Goal: Information Seeking & Learning: Learn about a topic

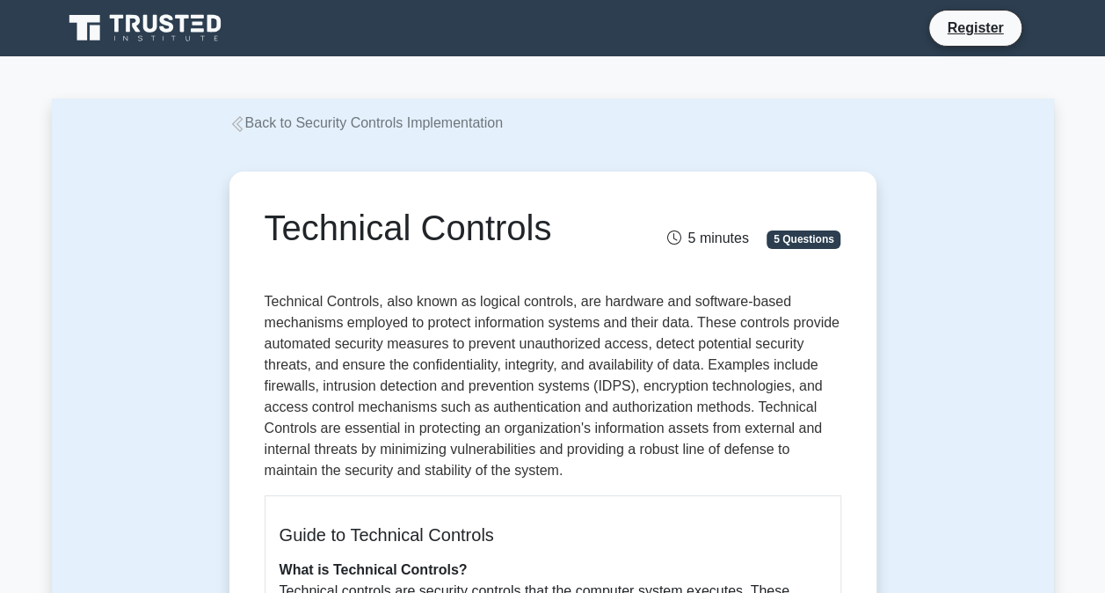
drag, startPoint x: 266, startPoint y: 229, endPoint x: 602, endPoint y: 251, distance: 337.6
click at [602, 251] on div "Technical Controls" at bounding box center [453, 231] width 398 height 49
drag, startPoint x: 476, startPoint y: 303, endPoint x: 561, endPoint y: 299, distance: 85.4
click at [561, 299] on p "Technical Controls, also known as logical controls, are hardware and software-b…" at bounding box center [553, 386] width 577 height 190
click at [382, 325] on p "Technical Controls, also known as logical controls, are hardware and software-b…" at bounding box center [553, 386] width 577 height 190
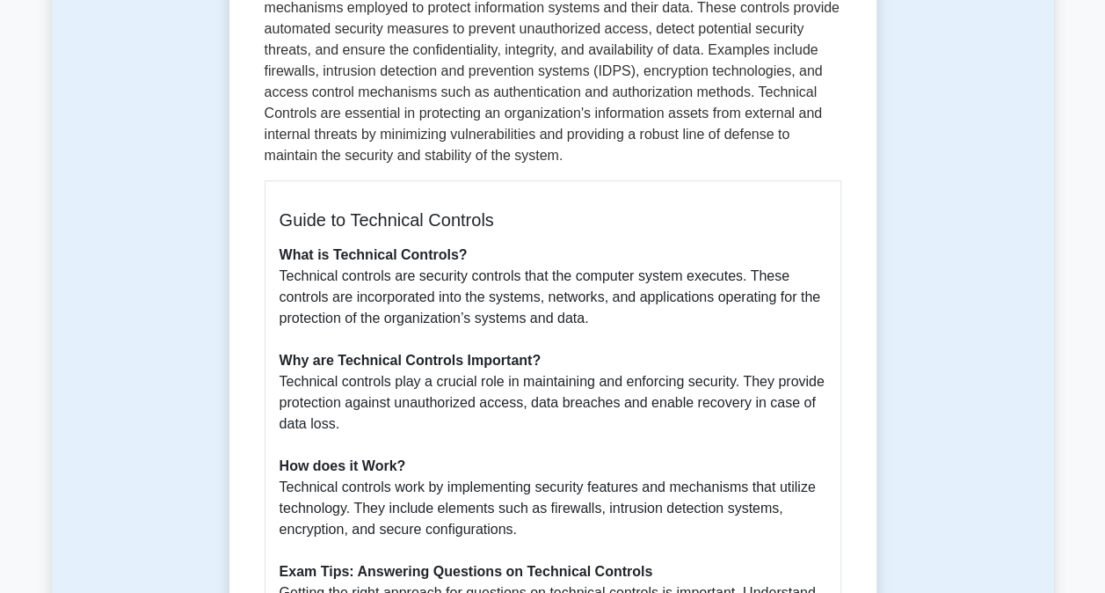
scroll to position [320, 0]
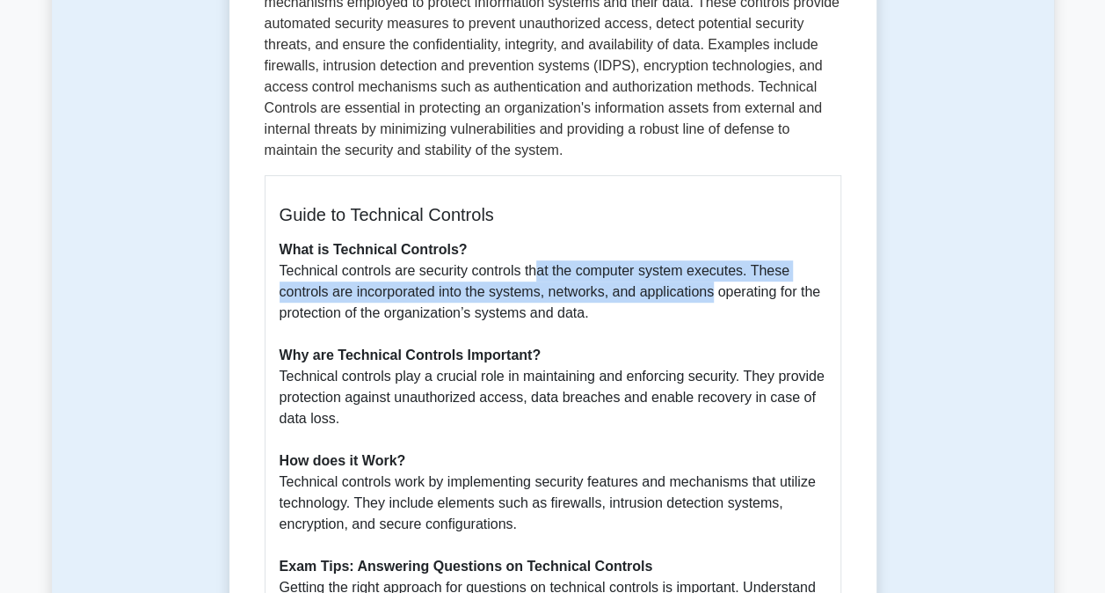
drag, startPoint x: 530, startPoint y: 271, endPoint x: 711, endPoint y: 292, distance: 181.5
click at [711, 292] on p "What is Technical Controls? Technical controls are security controls that the c…" at bounding box center [553, 545] width 547 height 612
click at [508, 292] on p "What is Technical Controls? Technical controls are security controls that the c…" at bounding box center [553, 545] width 547 height 612
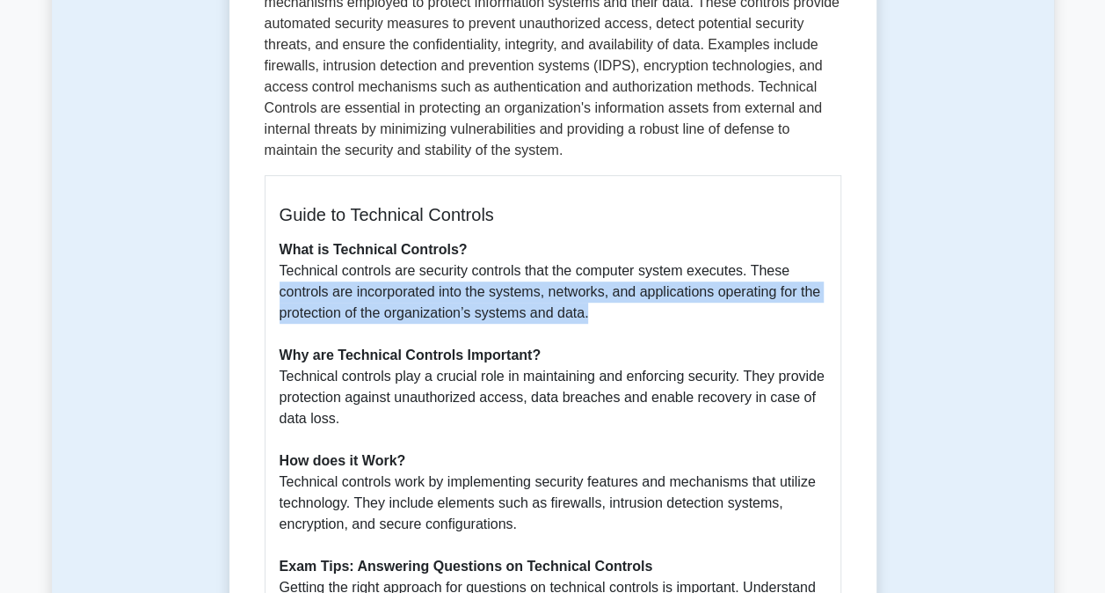
drag, startPoint x: 595, startPoint y: 312, endPoint x: 241, endPoint y: 299, distance: 354.7
click at [241, 299] on div "Technical Controls 5 minutes 5 Questions Guide to Technical Controls What is Te…" at bounding box center [553, 456] width 633 height 1196
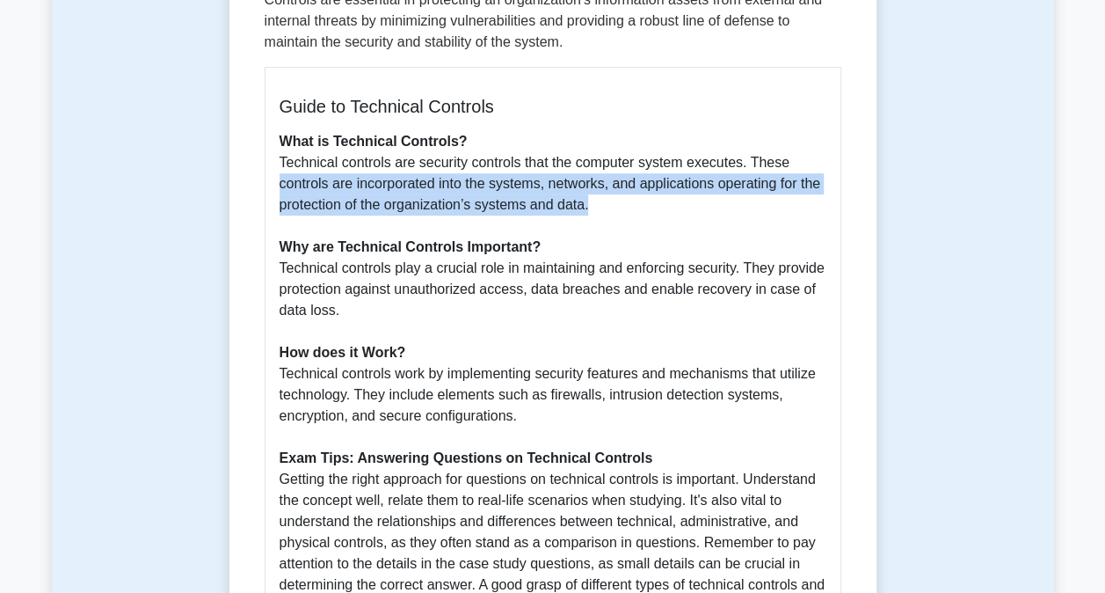
scroll to position [440, 0]
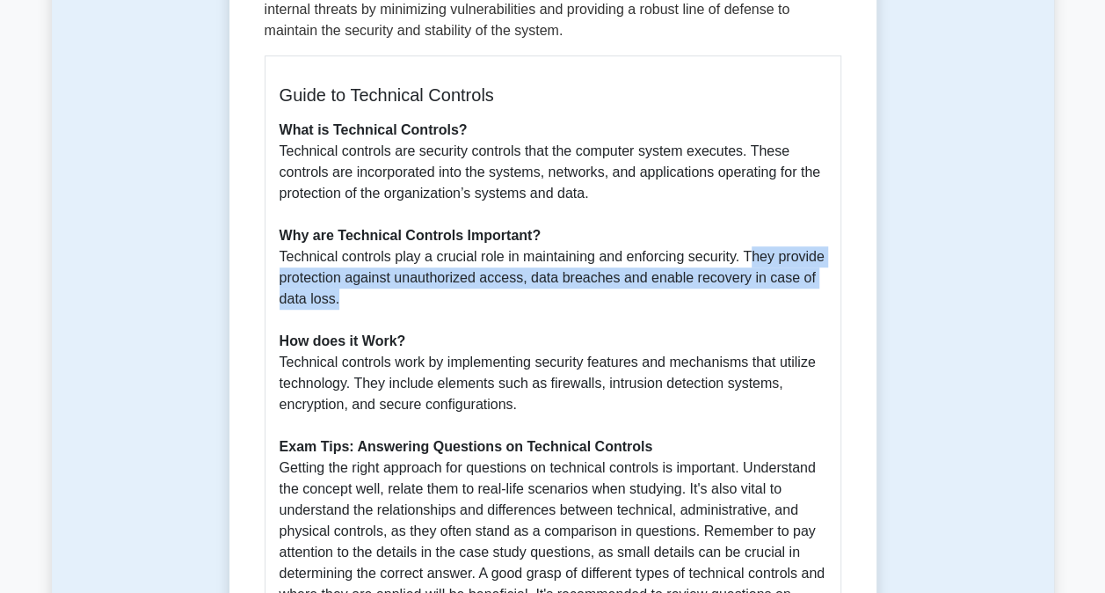
drag, startPoint x: 746, startPoint y: 259, endPoint x: 403, endPoint y: 293, distance: 344.7
click at [403, 293] on p "What is Technical Controls? Technical controls are security controls that the c…" at bounding box center [553, 426] width 547 height 612
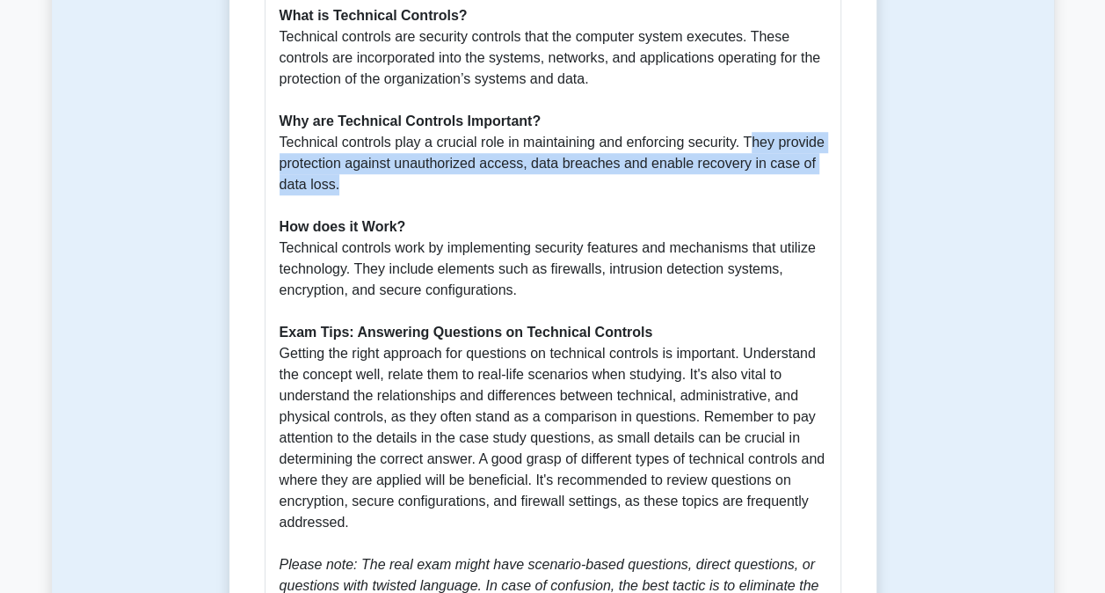
scroll to position [558, 0]
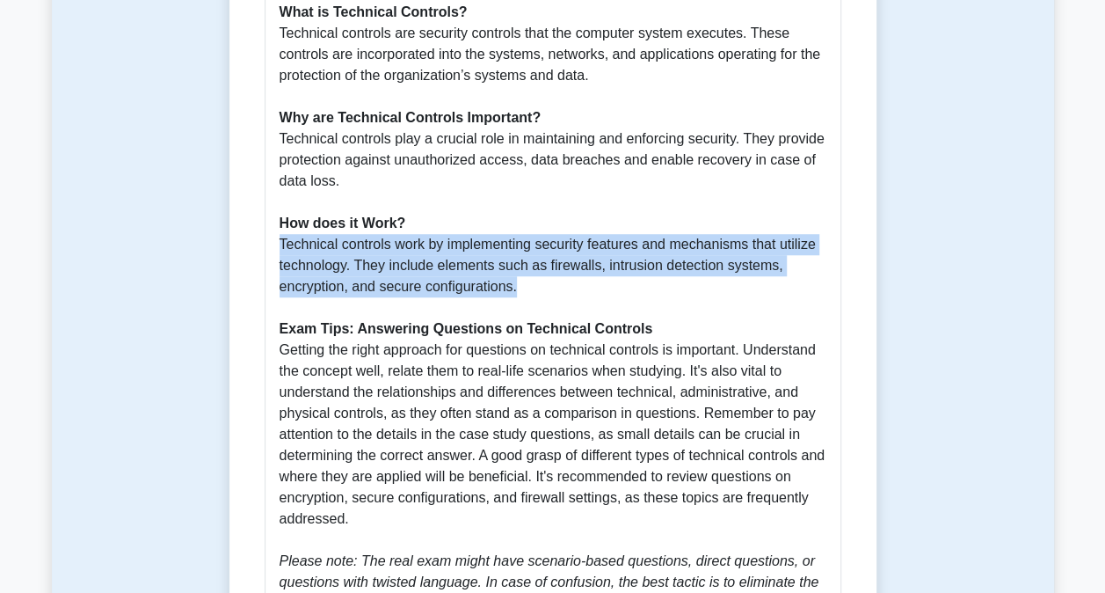
drag, startPoint x: 277, startPoint y: 237, endPoint x: 603, endPoint y: 285, distance: 329.8
click at [603, 285] on div "Guide to Technical Controls What is Technical Controls? Technical controls are …" at bounding box center [553, 290] width 577 height 705
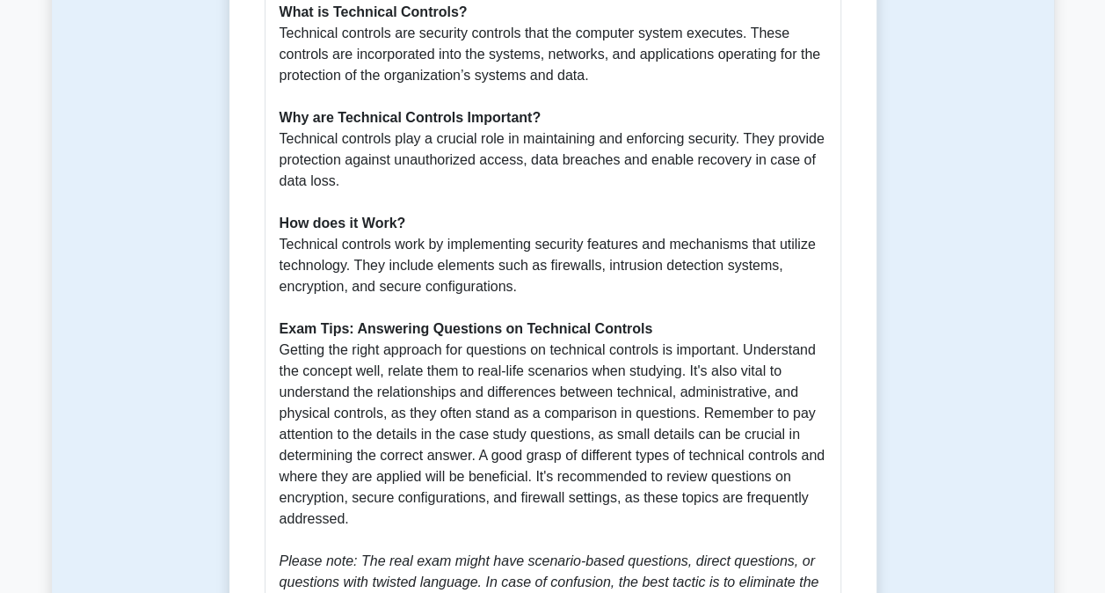
drag, startPoint x: 603, startPoint y: 285, endPoint x: 667, endPoint y: 297, distance: 64.5
click at [667, 297] on p "What is Technical Controls? Technical controls are security controls that the c…" at bounding box center [553, 308] width 547 height 612
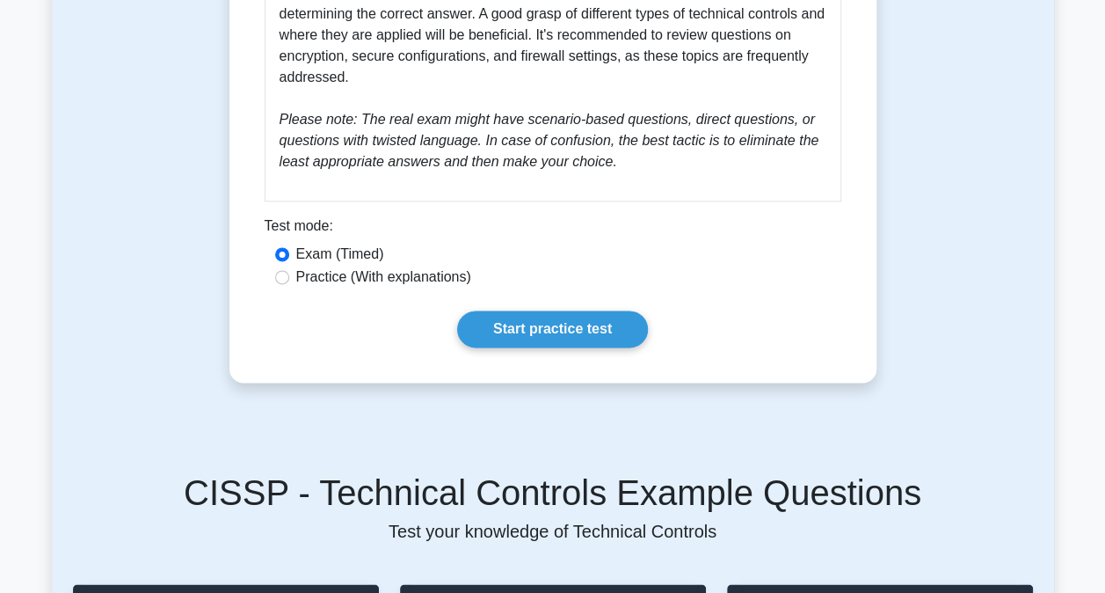
scroll to position [1010, 0]
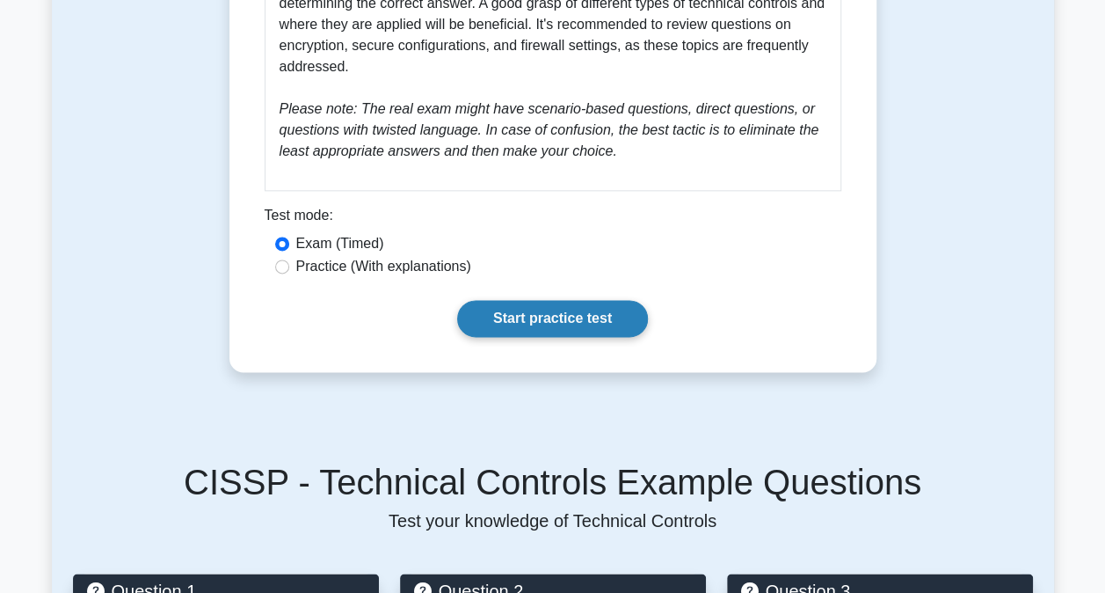
click at [487, 315] on link "Start practice test" at bounding box center [552, 318] width 191 height 37
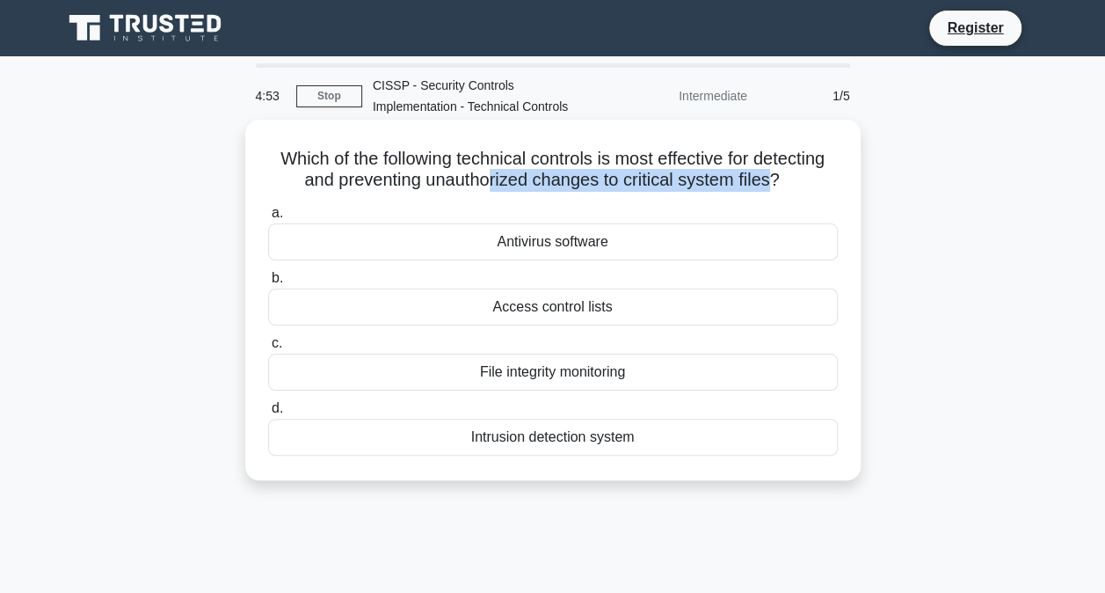
drag, startPoint x: 776, startPoint y: 182, endPoint x: 489, endPoint y: 192, distance: 286.9
click at [489, 192] on h5 "Which of the following technical controls is most effective for detecting and p…" at bounding box center [552, 170] width 573 height 44
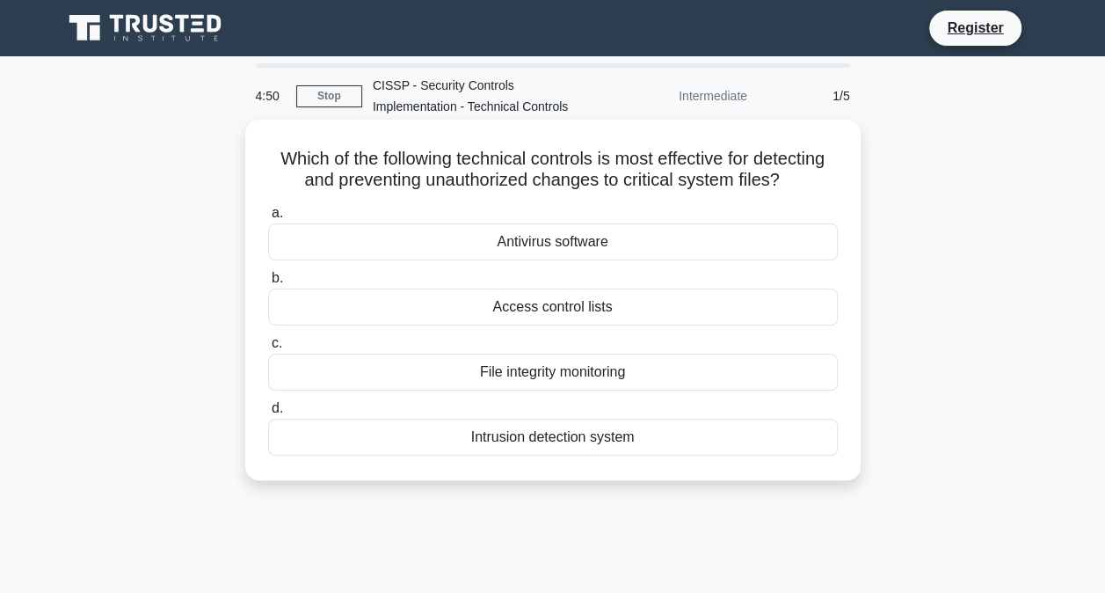
drag, startPoint x: 489, startPoint y: 192, endPoint x: 517, endPoint y: 310, distance: 121.2
click at [517, 310] on div "Access control lists" at bounding box center [553, 306] width 570 height 37
click at [268, 284] on input "b. Access control lists" at bounding box center [268, 278] width 0 height 11
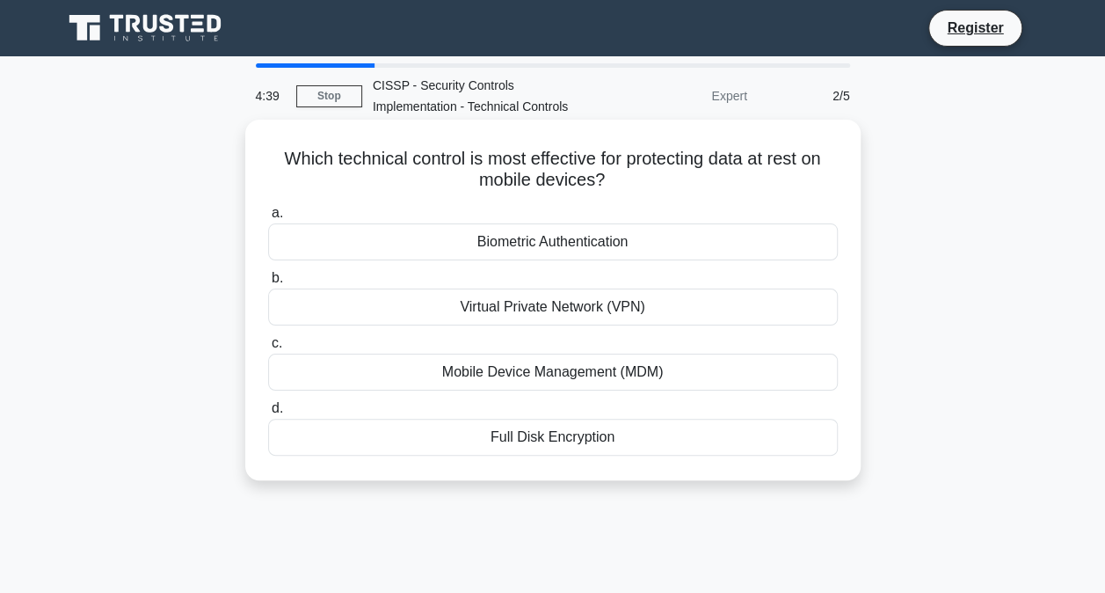
click at [506, 371] on div "Mobile Device Management (MDM)" at bounding box center [553, 372] width 570 height 37
click at [268, 349] on input "c. Mobile Device Management (MDM)" at bounding box center [268, 343] width 0 height 11
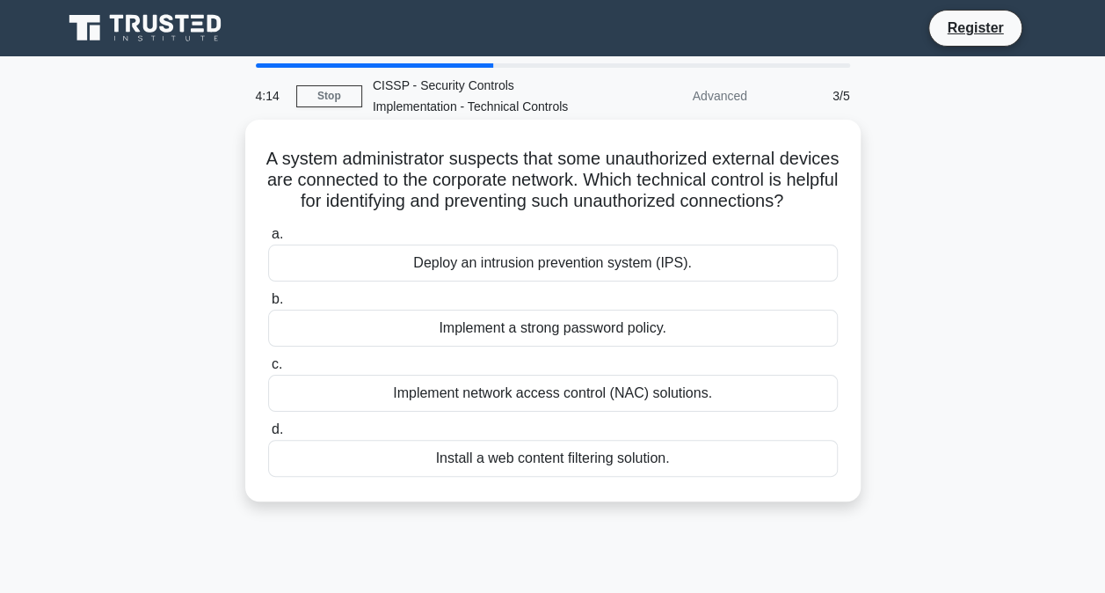
click at [529, 477] on div "Install a web content filtering solution." at bounding box center [553, 458] width 570 height 37
click at [268, 435] on input "d. Install a web content filtering solution." at bounding box center [268, 429] width 0 height 11
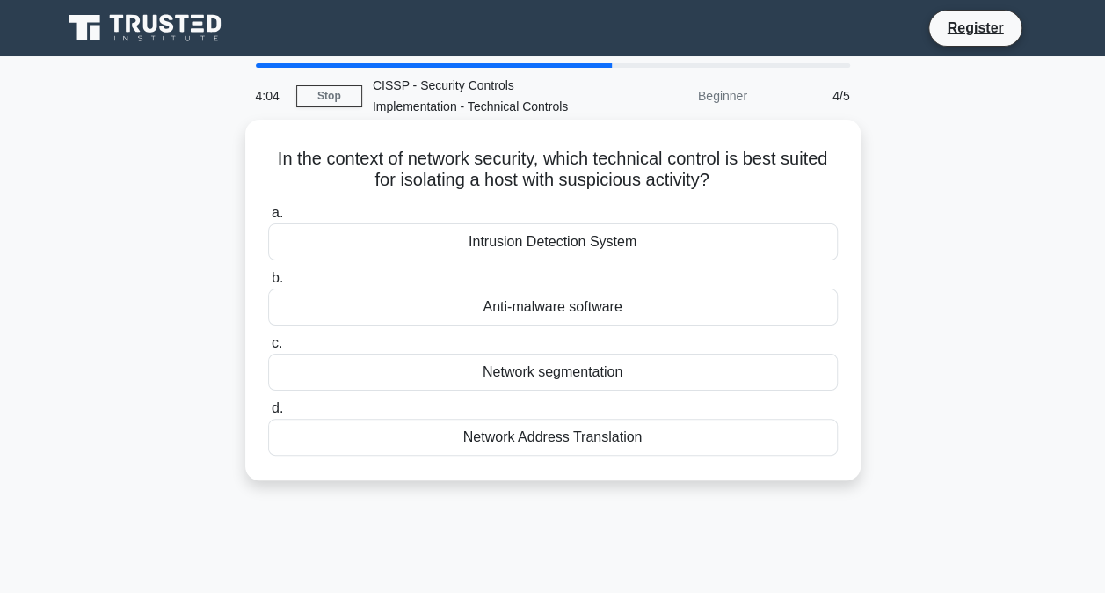
drag, startPoint x: 480, startPoint y: 176, endPoint x: 721, endPoint y: 190, distance: 241.4
click at [721, 190] on h5 "In the context of network security, which technical control is best suited for …" at bounding box center [552, 170] width 573 height 44
click at [577, 369] on div "Network segmentation" at bounding box center [553, 372] width 570 height 37
click at [268, 349] on input "c. Network segmentation" at bounding box center [268, 343] width 0 height 11
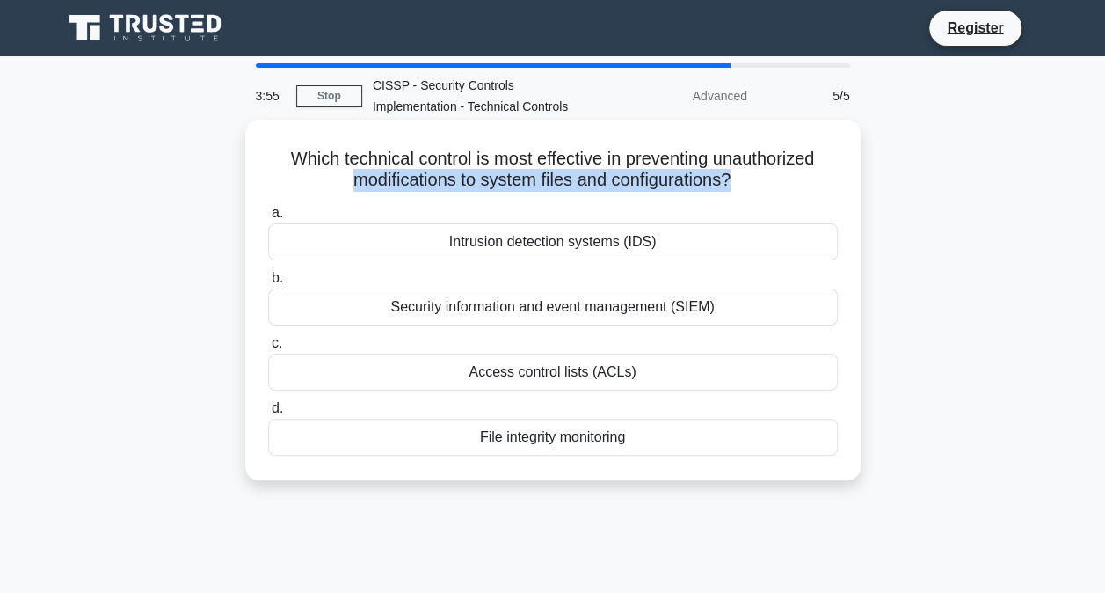
drag, startPoint x: 342, startPoint y: 182, endPoint x: 732, endPoint y: 188, distance: 389.7
click at [732, 188] on h5 "Which technical control is most effective in preventing unauthorized modificati…" at bounding box center [552, 170] width 573 height 44
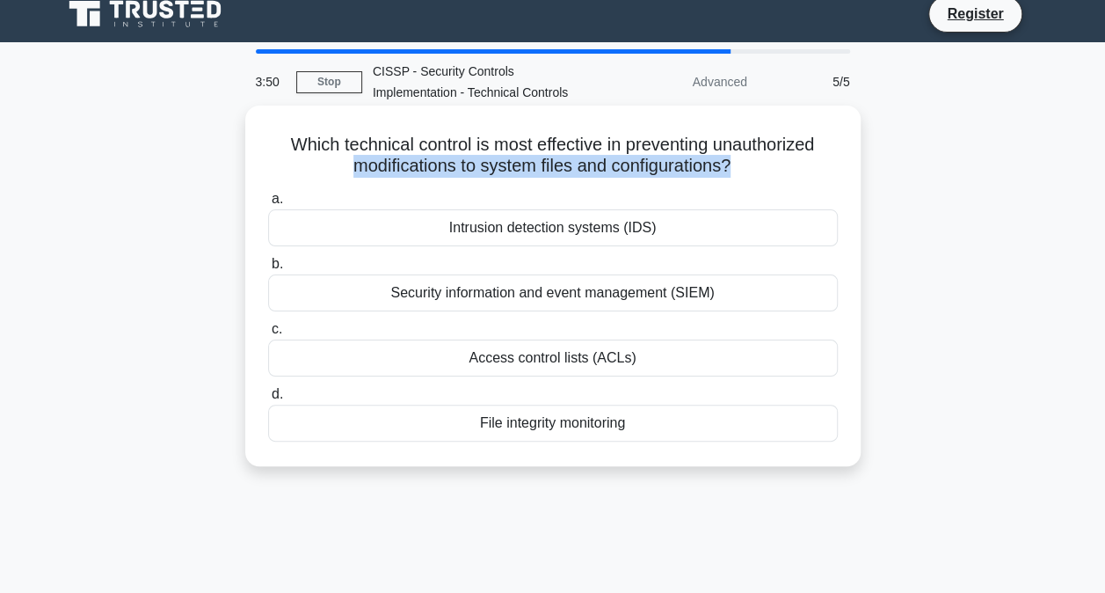
scroll to position [17, 0]
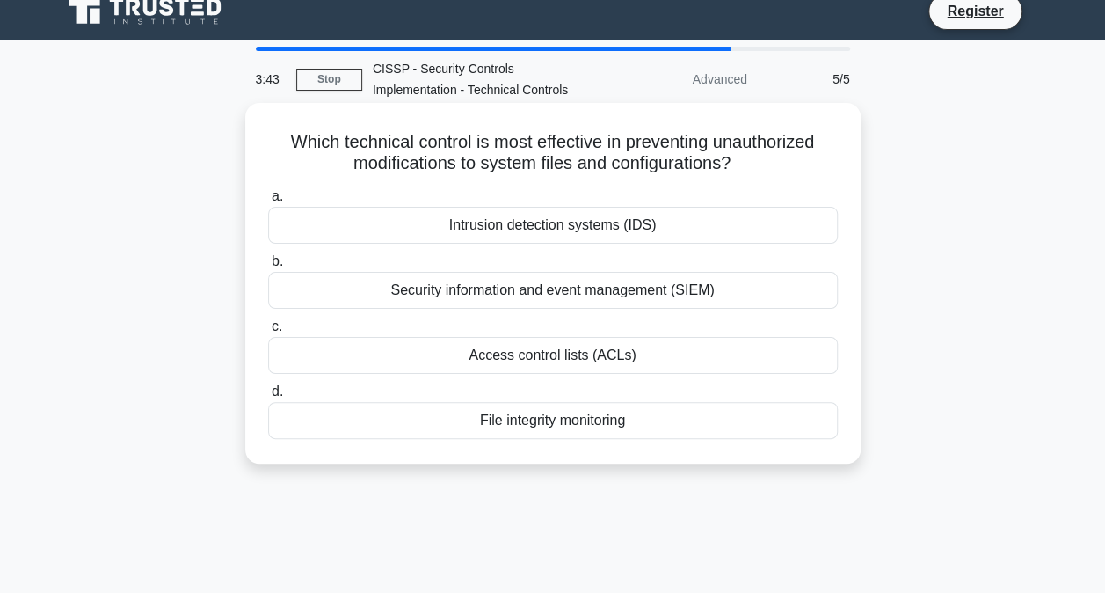
click at [522, 232] on div "Intrusion detection systems (IDS)" at bounding box center [553, 225] width 570 height 37
click at [268, 202] on input "a. Intrusion detection systems (IDS)" at bounding box center [268, 196] width 0 height 11
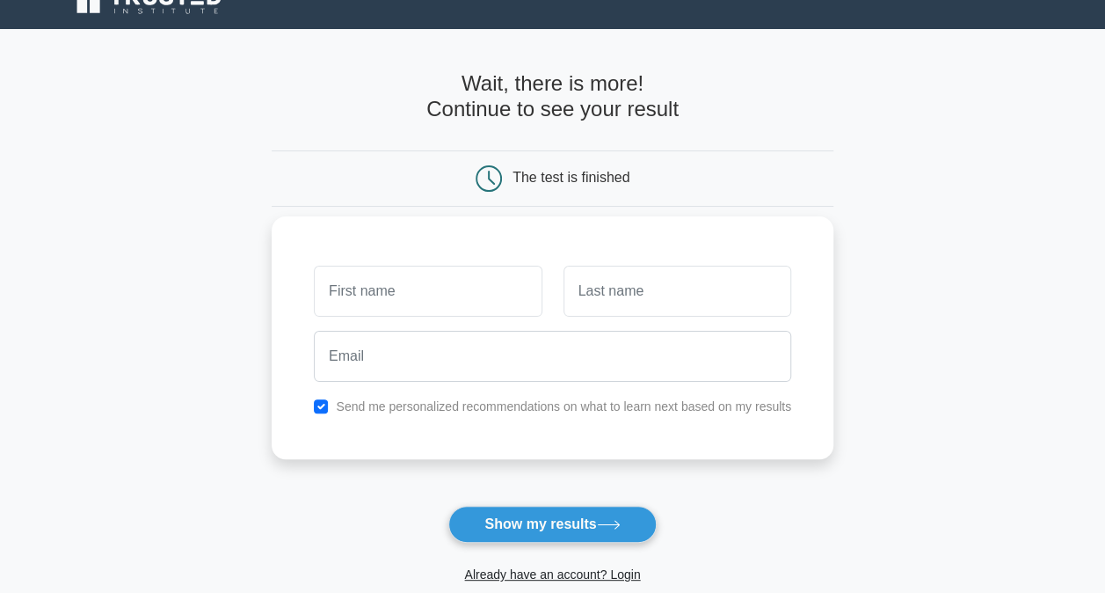
scroll to position [32, 0]
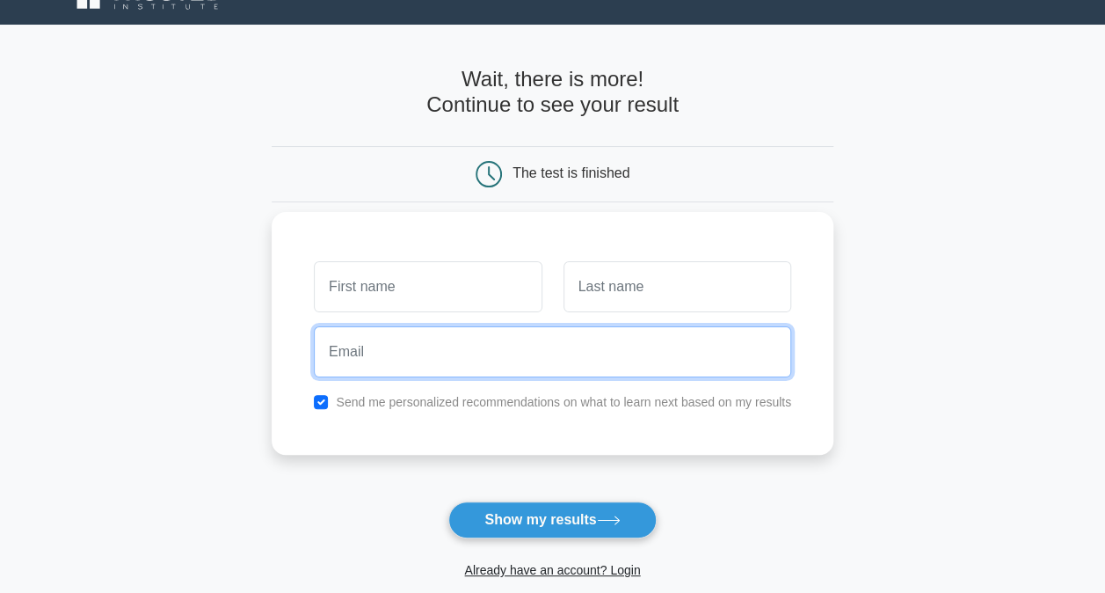
click at [372, 354] on input "email" at bounding box center [553, 351] width 478 height 51
type input "[EMAIL_ADDRESS][DOMAIN_NAME]"
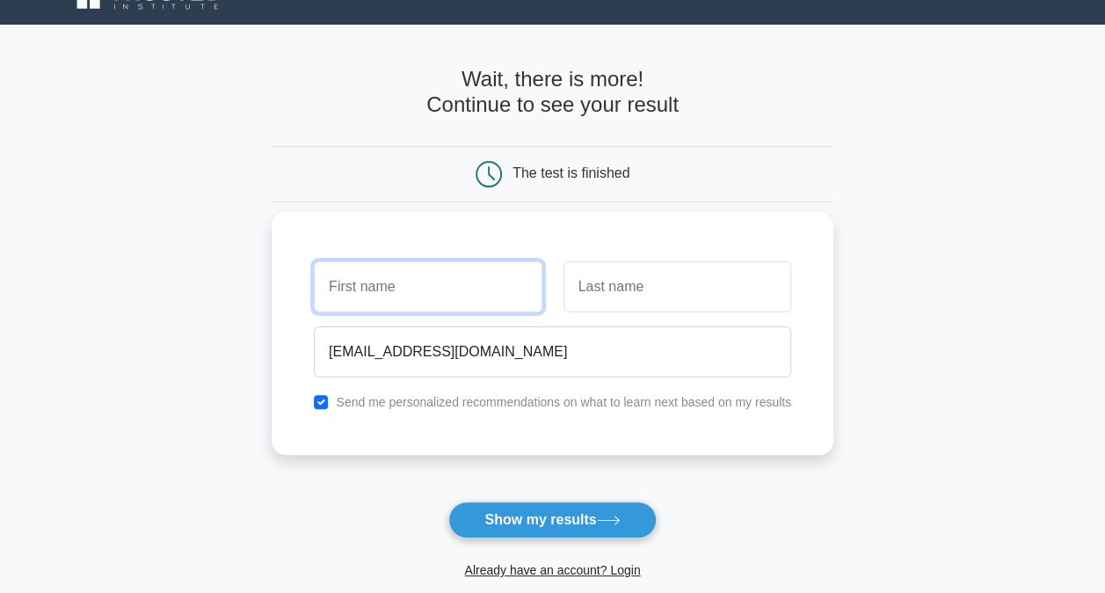
click at [357, 290] on input "text" at bounding box center [428, 286] width 228 height 51
type input "Reagan"
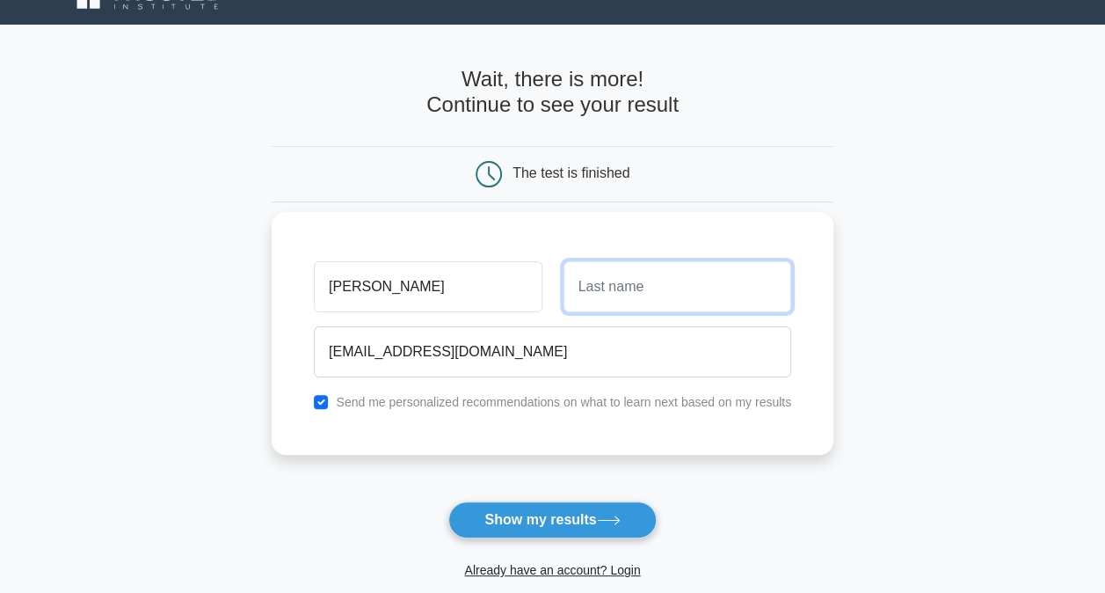
click at [663, 297] on input "text" at bounding box center [678, 286] width 228 height 51
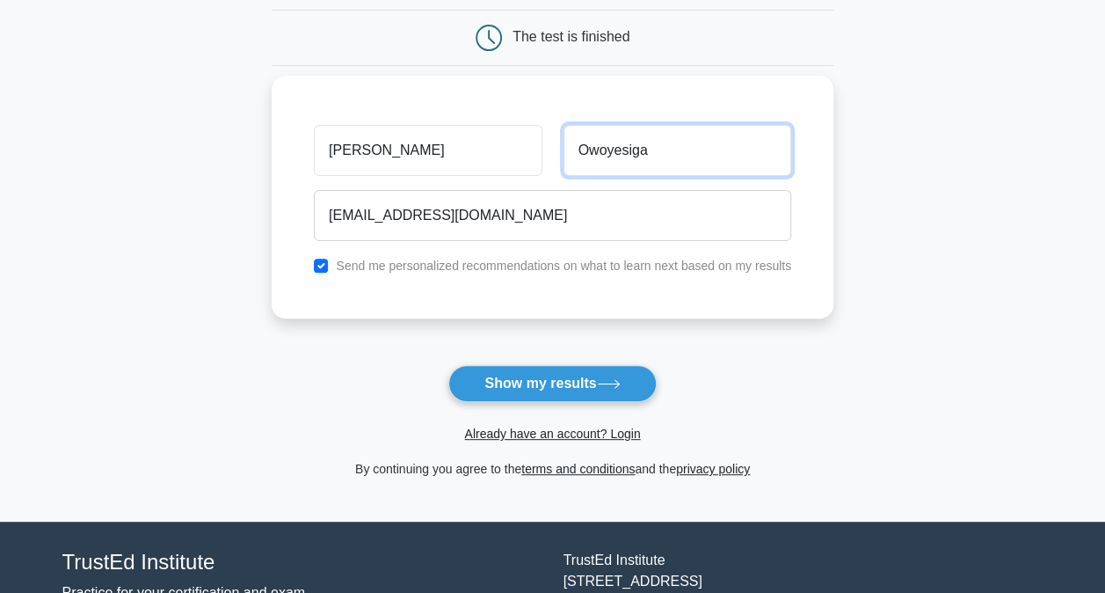
scroll to position [181, 0]
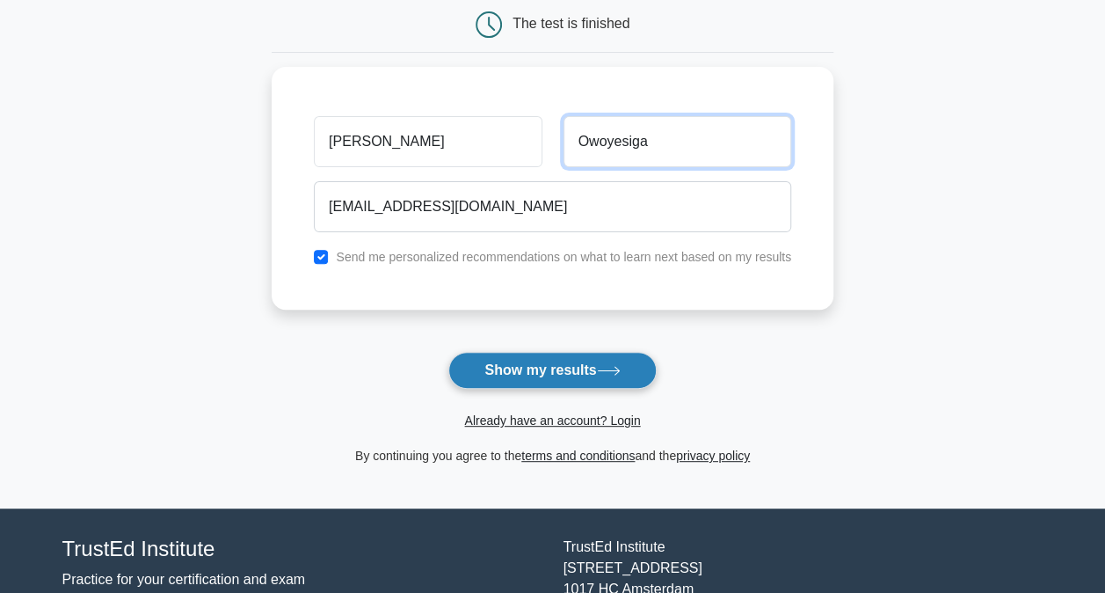
type input "Owoyesiga"
click at [498, 361] on button "Show my results" at bounding box center [553, 370] width 208 height 37
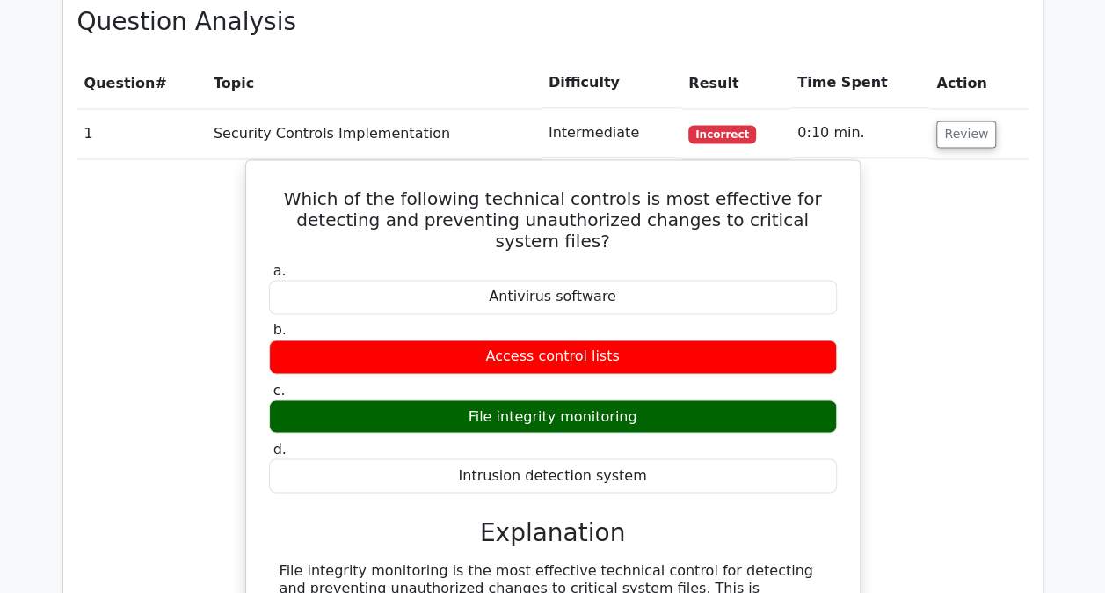
scroll to position [1283, 0]
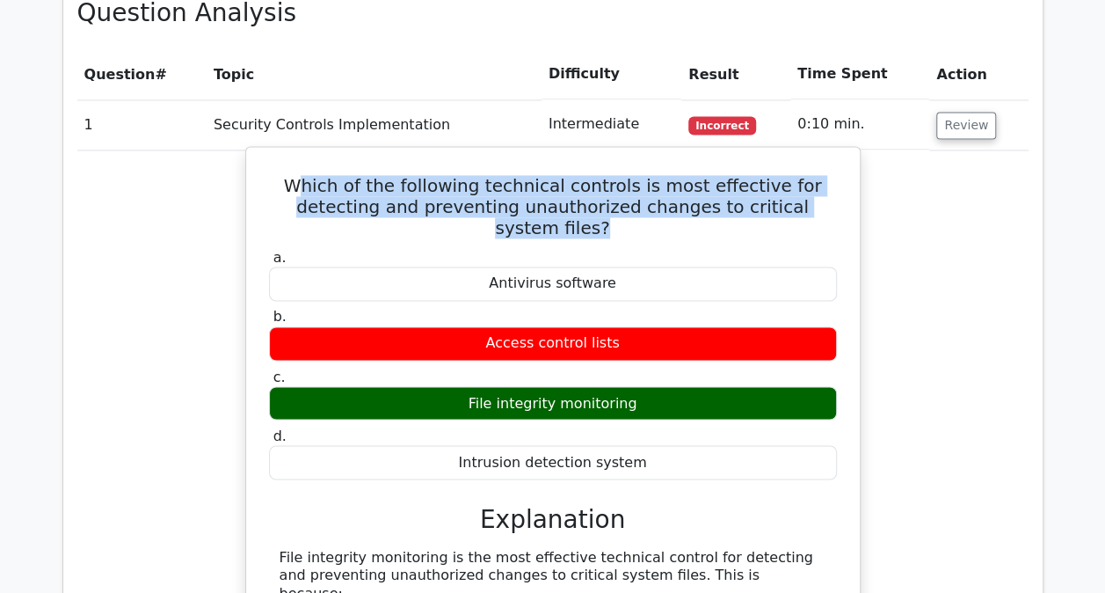
drag, startPoint x: 288, startPoint y: 116, endPoint x: 829, endPoint y: 139, distance: 541.4
click at [829, 175] on h5 "Which of the following technical controls is most effective for detecting and p…" at bounding box center [553, 206] width 572 height 63
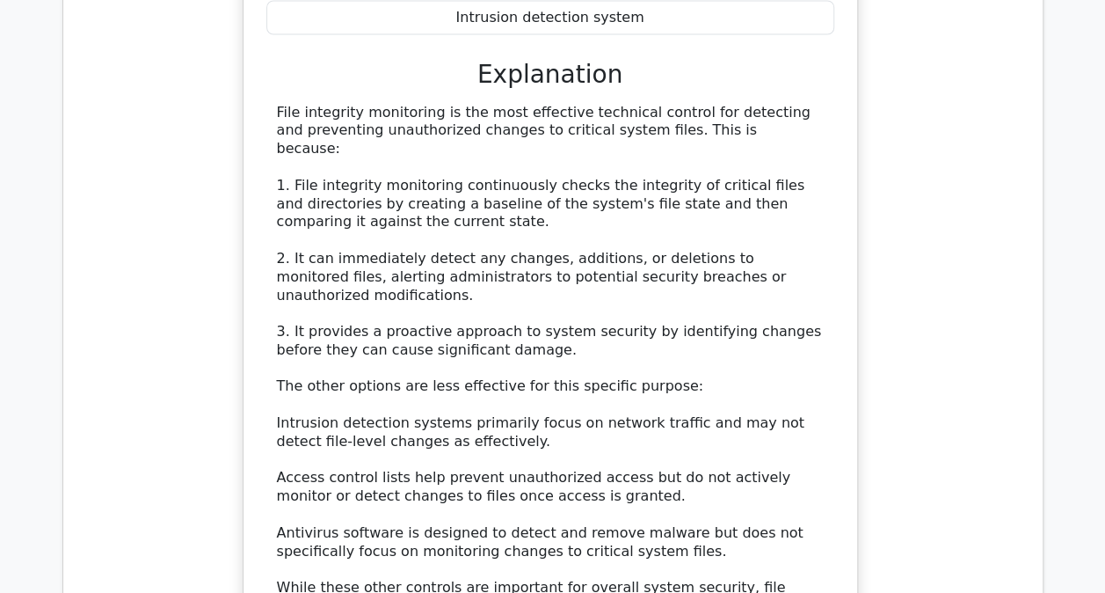
scroll to position [1622, 0]
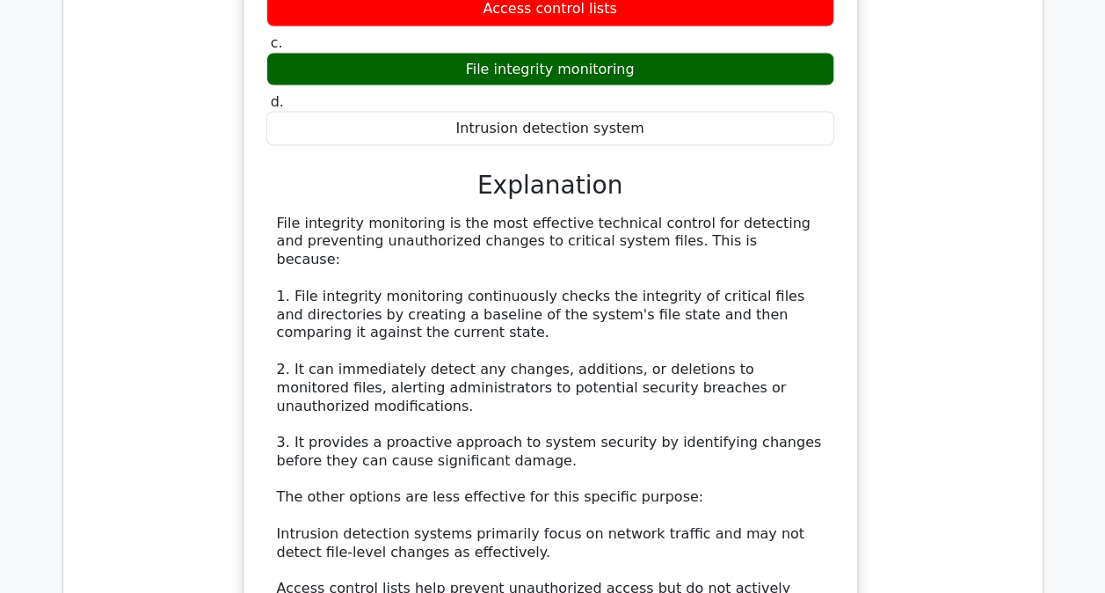
drag, startPoint x: 729, startPoint y: 141, endPoint x: 229, endPoint y: 122, distance: 500.8
click at [229, 122] on div "Which of the following technical controls is most effective for detecting and p…" at bounding box center [551, 325] width 952 height 1026
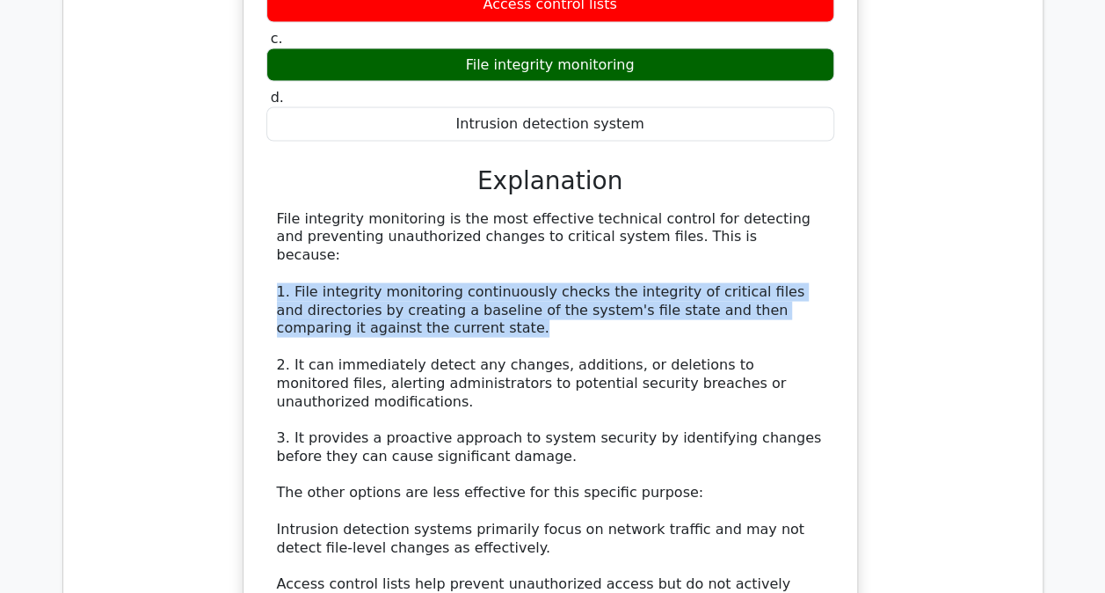
drag, startPoint x: 229, startPoint y: 122, endPoint x: 250, endPoint y: 184, distance: 65.1
click at [251, 184] on div "Which of the following technical controls is most effective for detecting and p…" at bounding box center [551, 309] width 600 height 989
click at [394, 223] on div "File integrity monitoring is the most effective technical control for detecting…" at bounding box center [550, 474] width 547 height 530
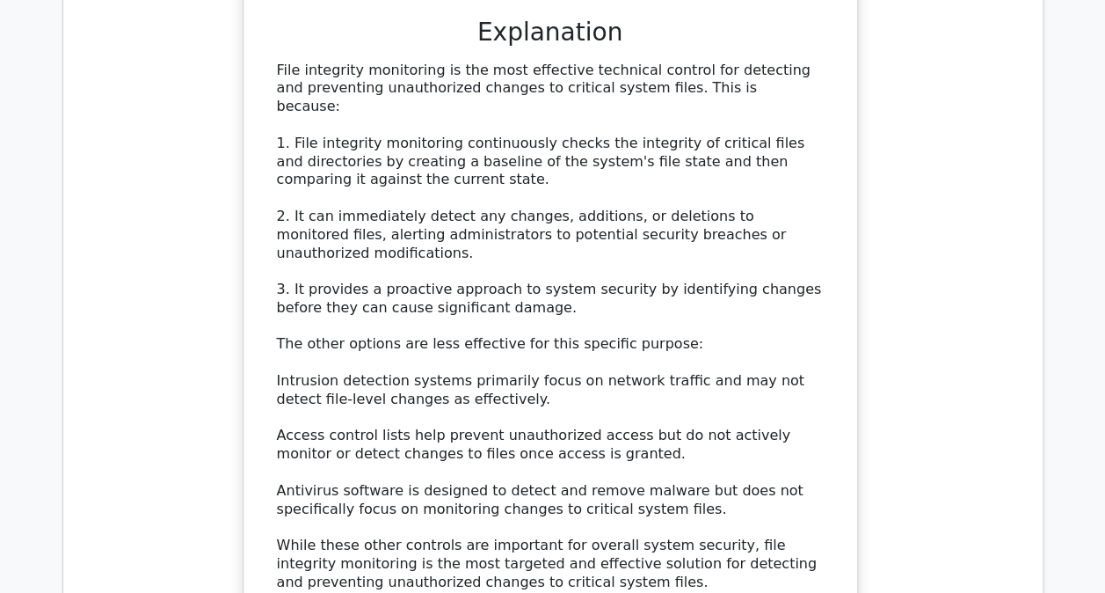
scroll to position [1771, 0]
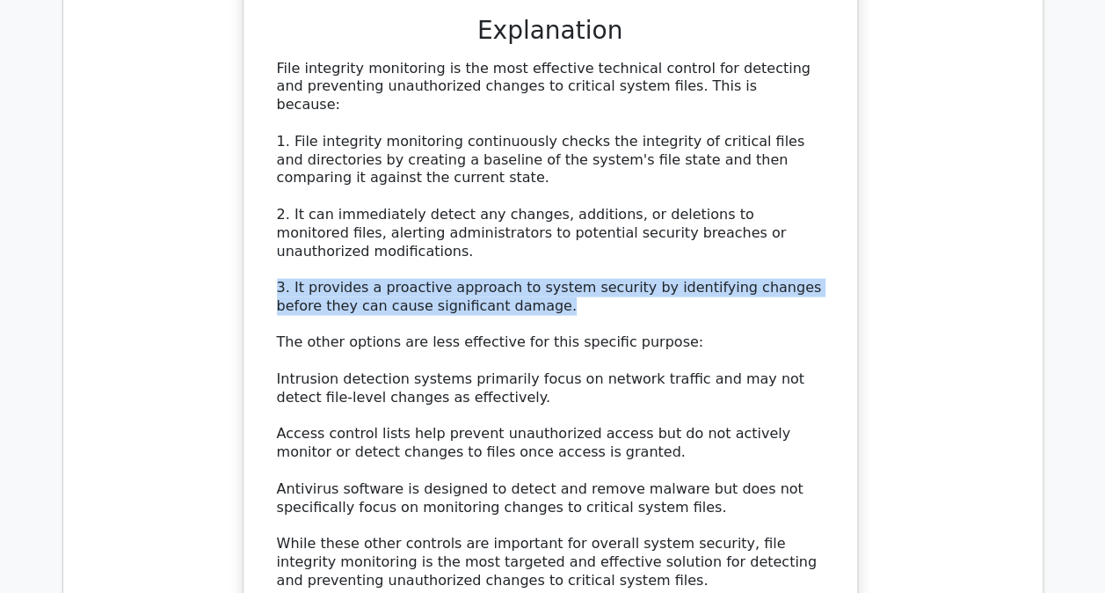
drag, startPoint x: 517, startPoint y: 182, endPoint x: 252, endPoint y: 157, distance: 266.8
click at [252, 157] on div "Which of the following technical controls is most effective for detecting and p…" at bounding box center [551, 160] width 600 height 989
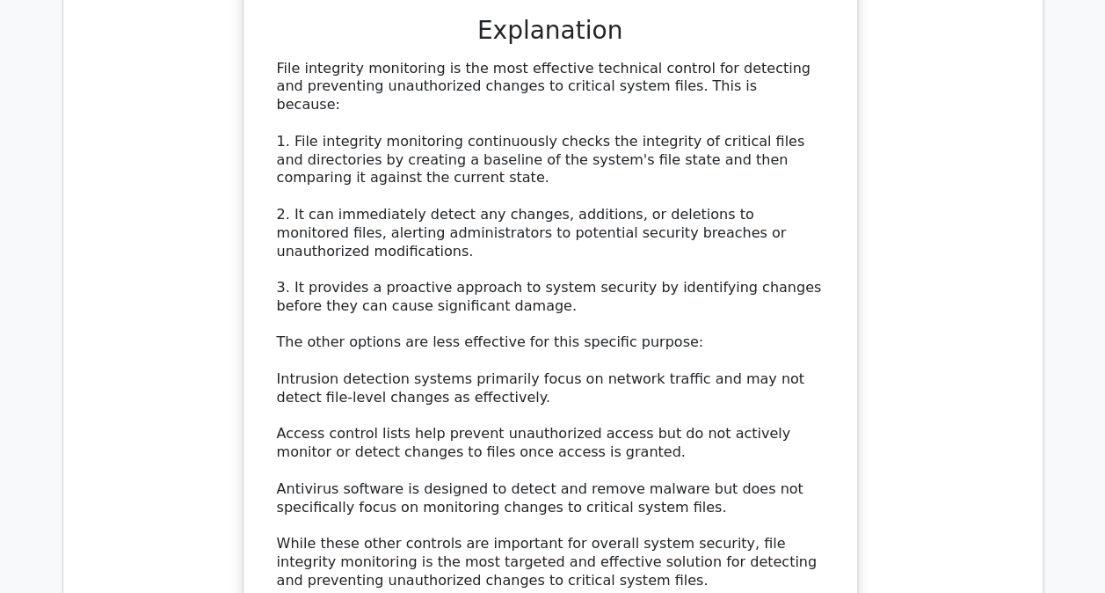
click at [630, 142] on div "File integrity monitoring is the most effective technical control for detecting…" at bounding box center [550, 325] width 547 height 530
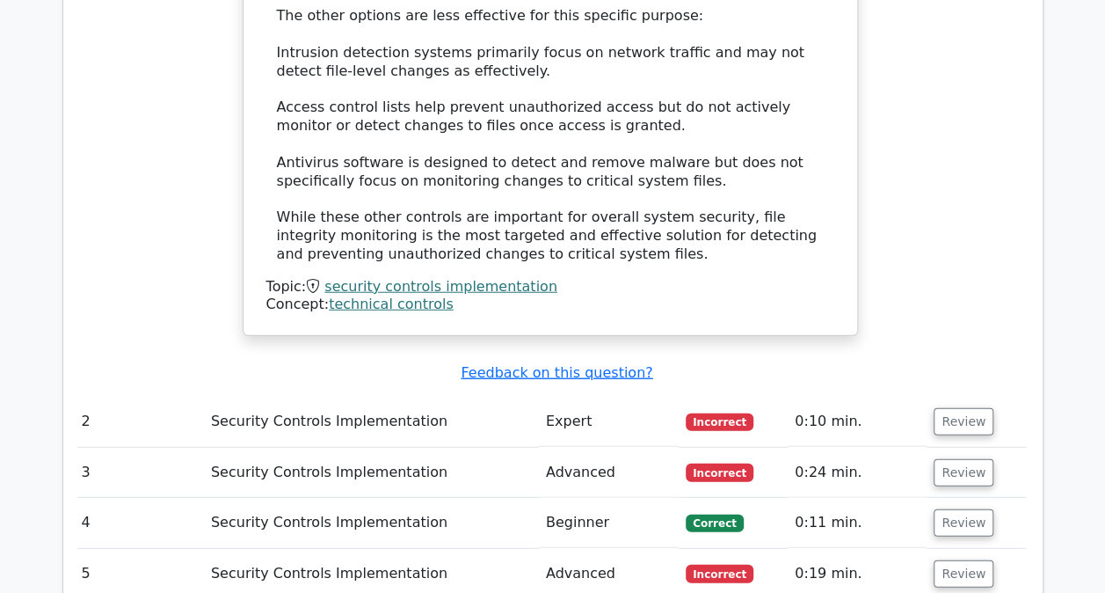
scroll to position [2107, 0]
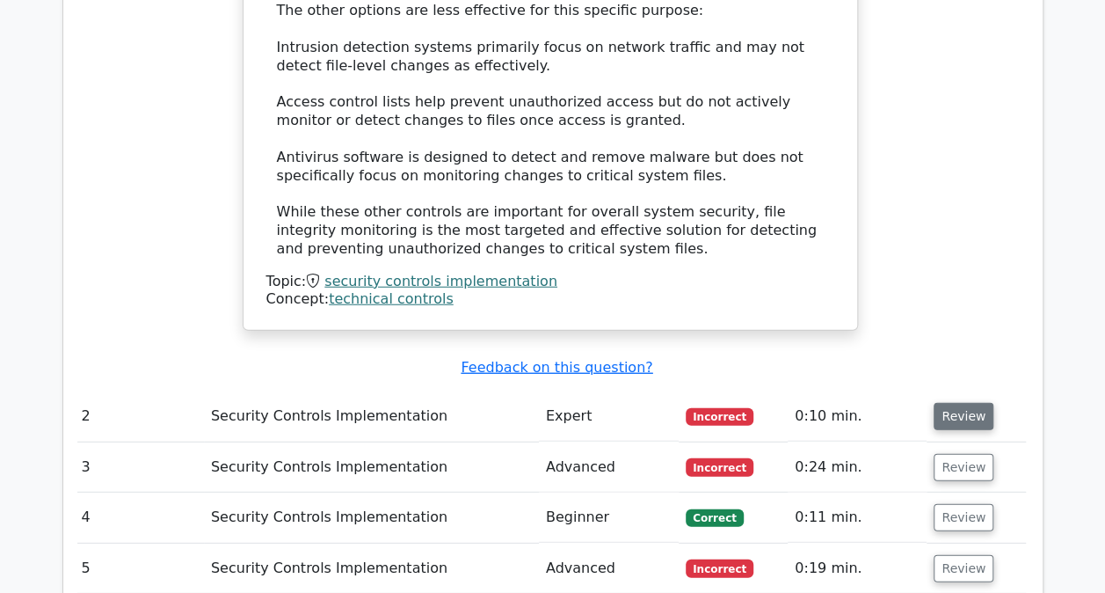
click at [954, 403] on button "Review" at bounding box center [964, 416] width 60 height 27
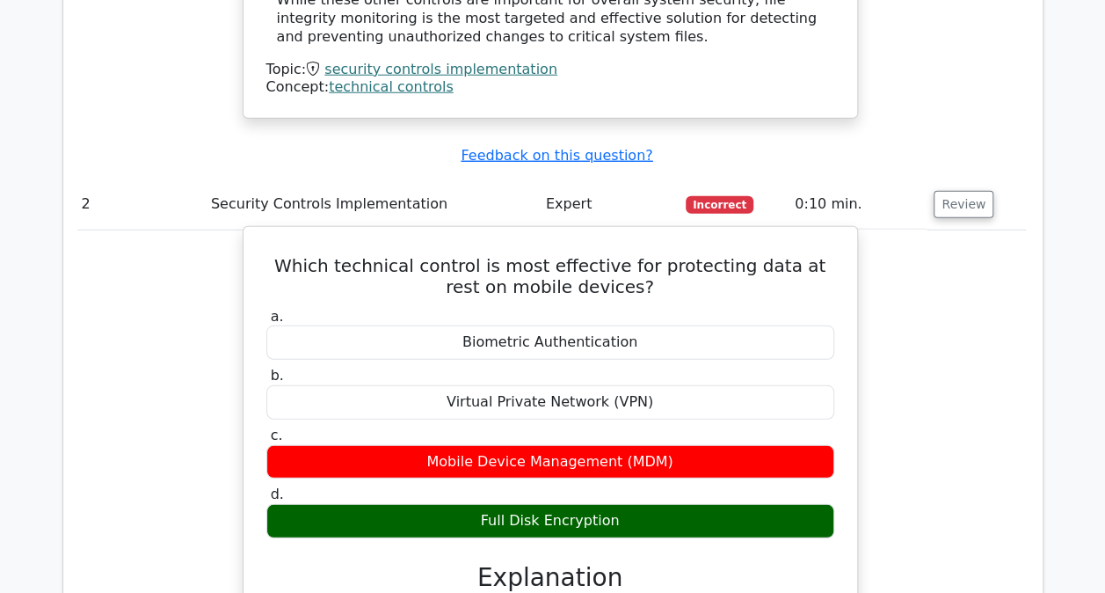
scroll to position [2324, 0]
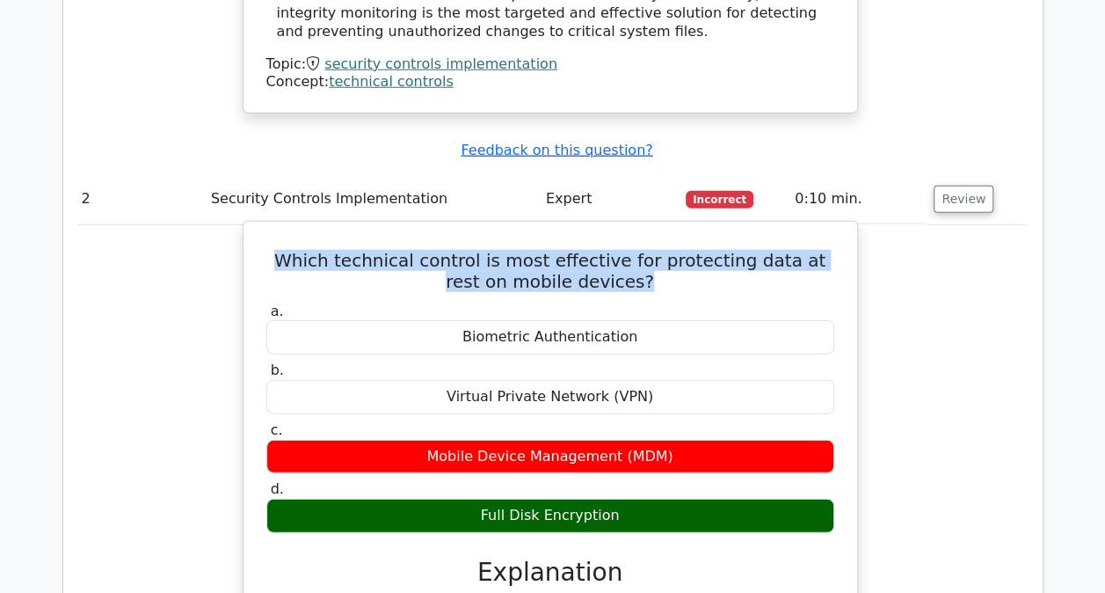
drag, startPoint x: 617, startPoint y: 160, endPoint x: 266, endPoint y: 125, distance: 351.8
click at [266, 250] on h5 "Which technical control is most effective for protecting data at rest on mobile…" at bounding box center [551, 271] width 572 height 42
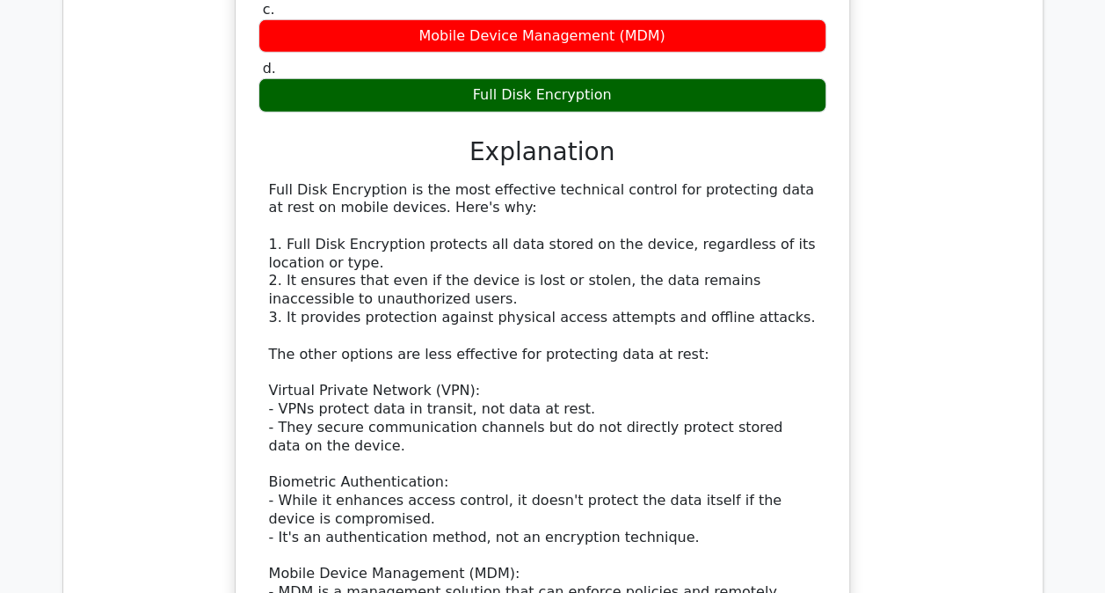
scroll to position [2746, 0]
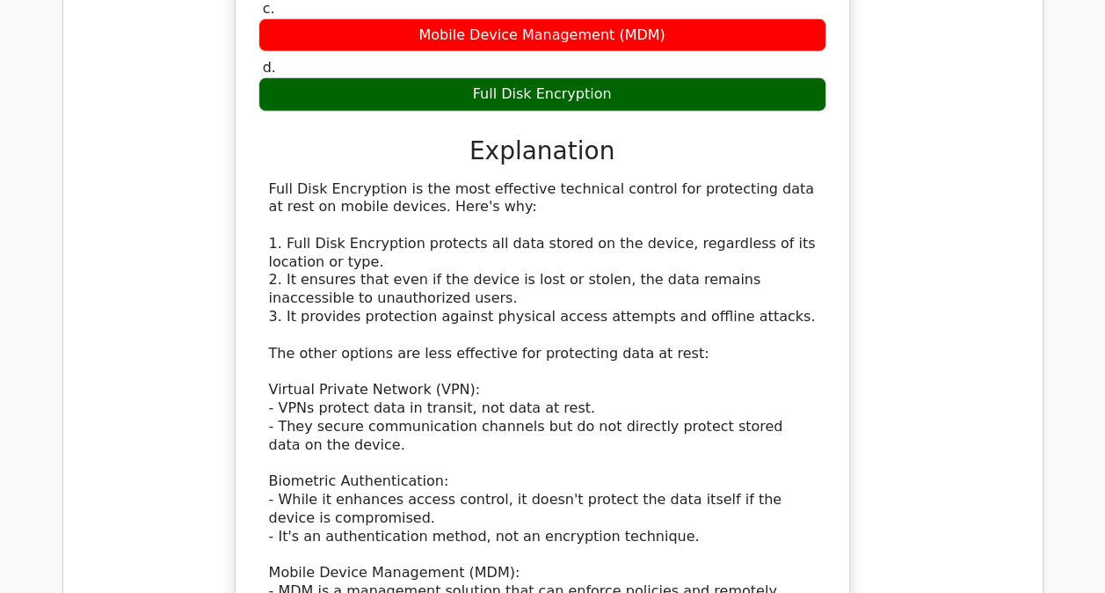
click at [467, 250] on div "Full Disk Encryption is the most effective technical control for protecting dat…" at bounding box center [542, 463] width 547 height 567
drag, startPoint x: 278, startPoint y: 278, endPoint x: 569, endPoint y: 281, distance: 291.1
click at [569, 281] on div "Full Disk Encryption is the most effective technical control for protecting dat…" at bounding box center [542, 463] width 547 height 567
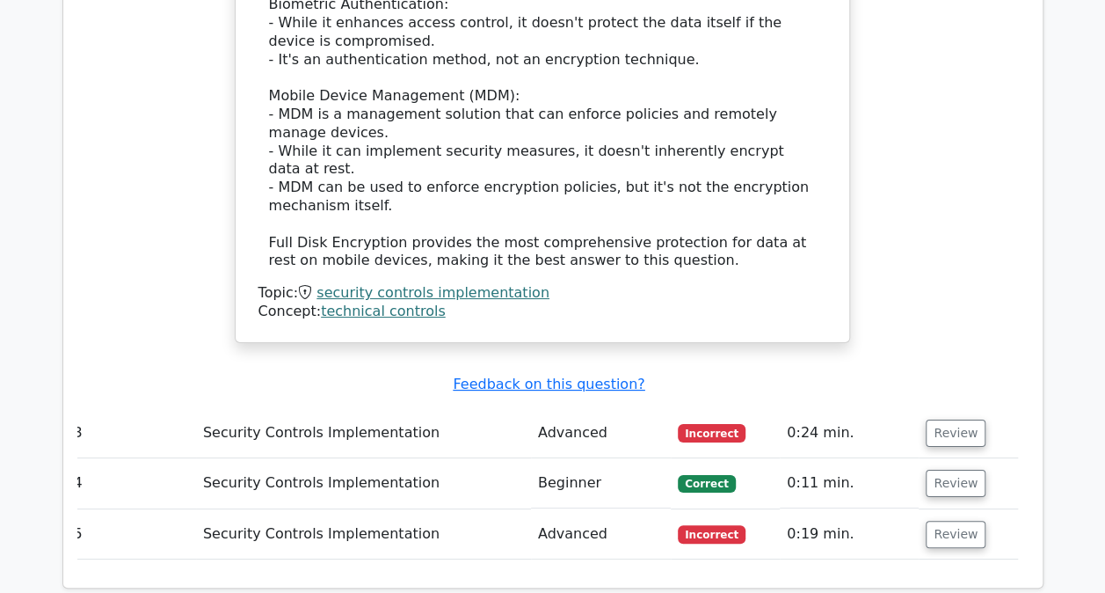
scroll to position [3226, 0]
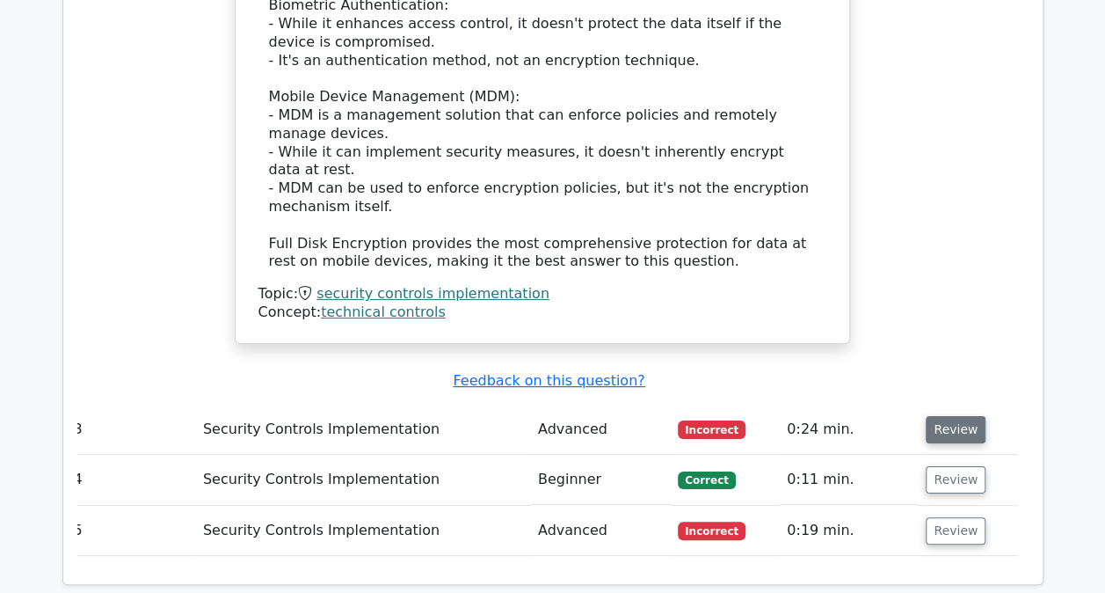
click at [947, 416] on button "Review" at bounding box center [956, 429] width 60 height 27
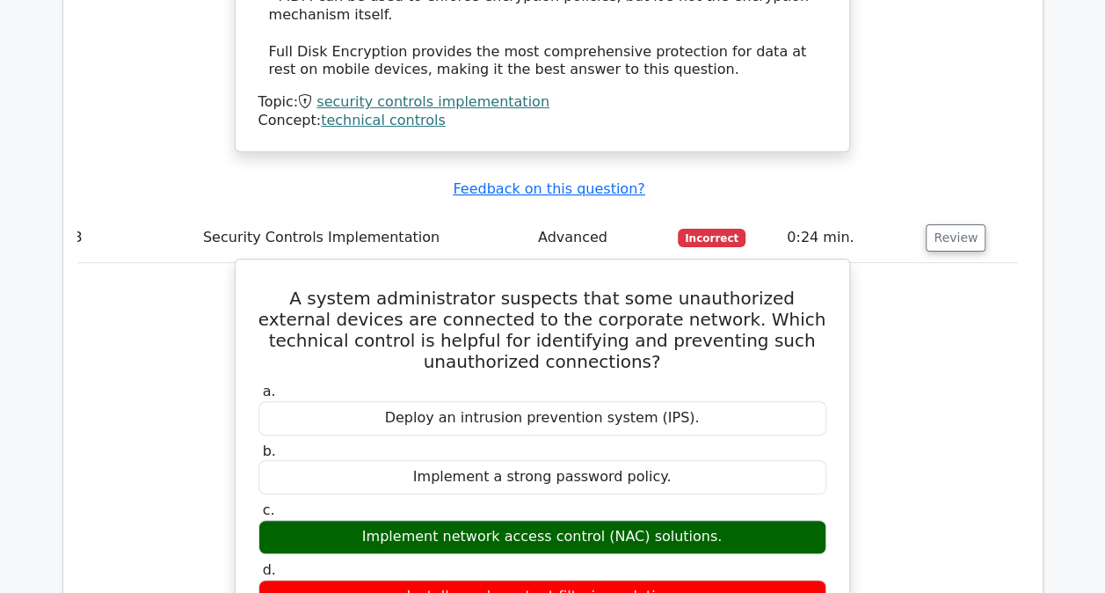
scroll to position [3418, 0]
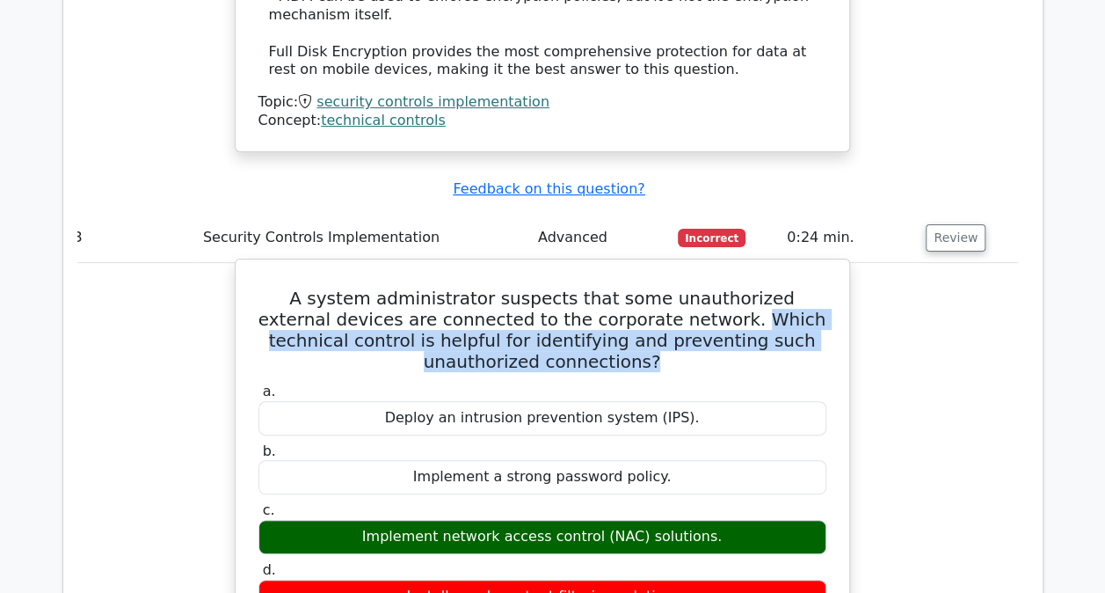
drag, startPoint x: 682, startPoint y: 173, endPoint x: 617, endPoint y: 211, distance: 74.5
click at [617, 288] on h5 "A system administrator suspects that some unauthorized external devices are con…" at bounding box center [543, 330] width 572 height 84
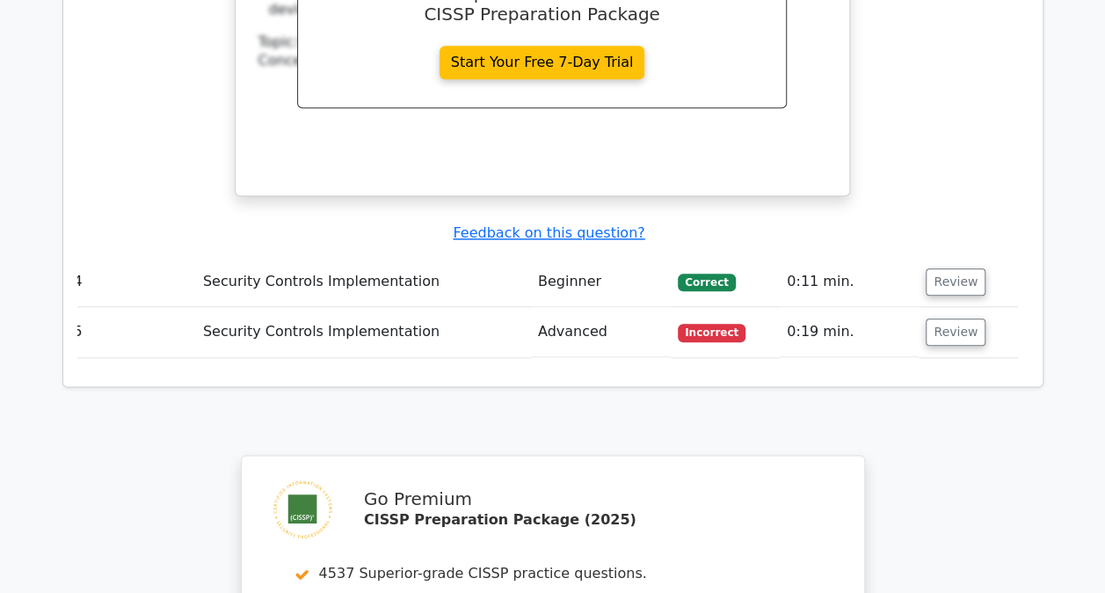
scroll to position [4181, 0]
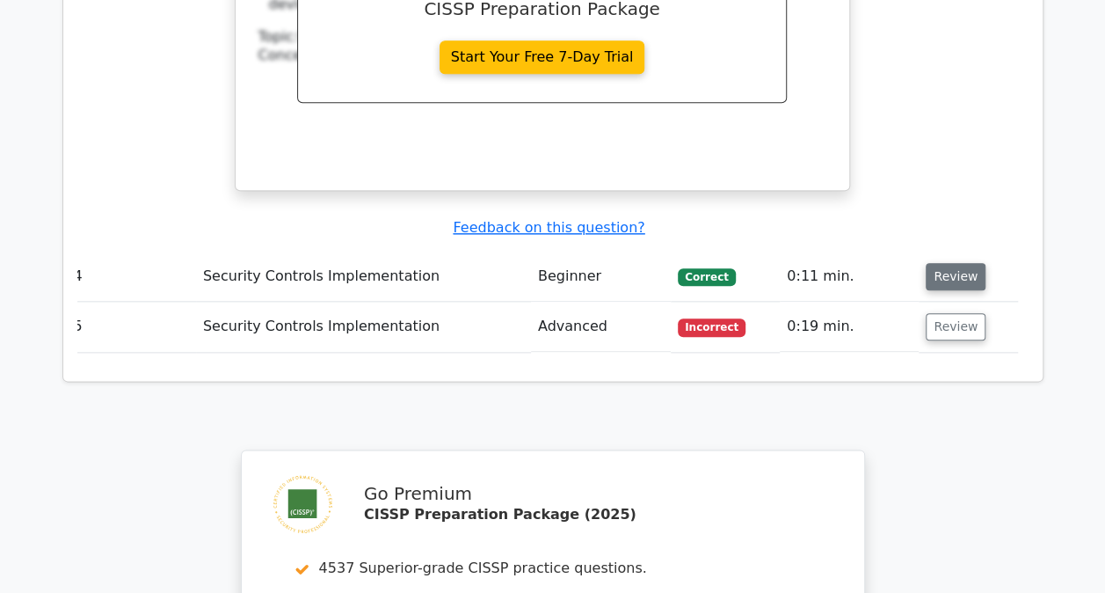
click at [929, 263] on button "Review" at bounding box center [956, 276] width 60 height 27
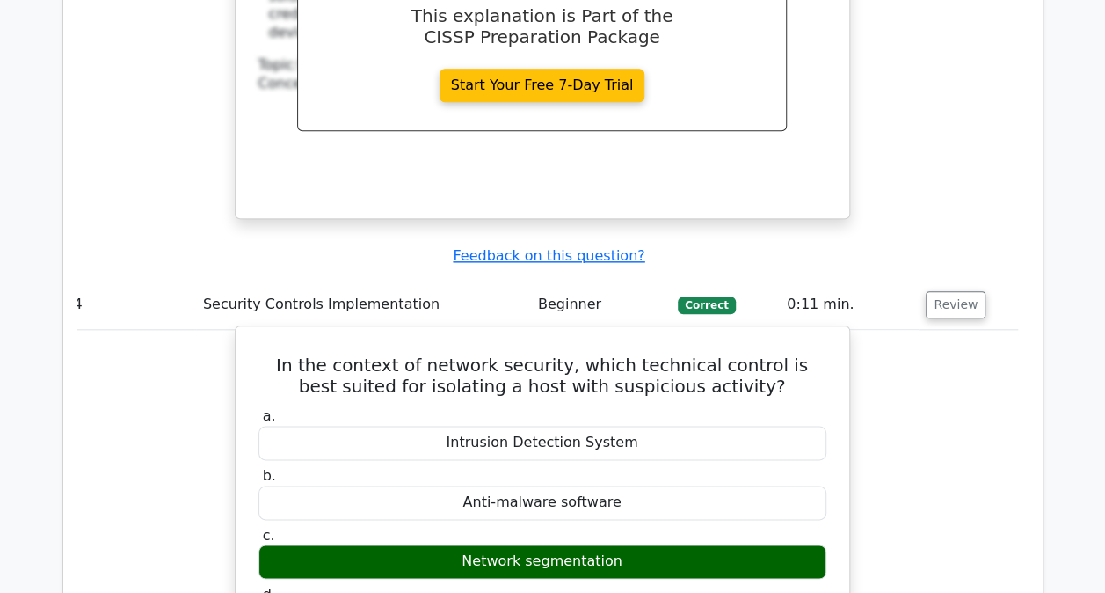
scroll to position [4153, 0]
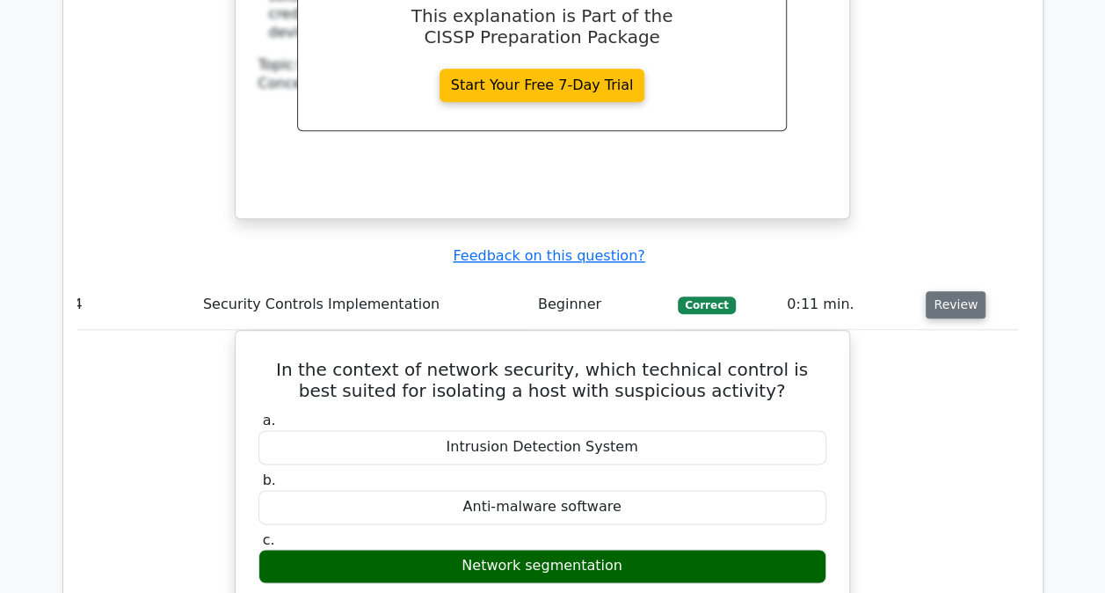
click at [949, 291] on button "Review" at bounding box center [956, 304] width 60 height 27
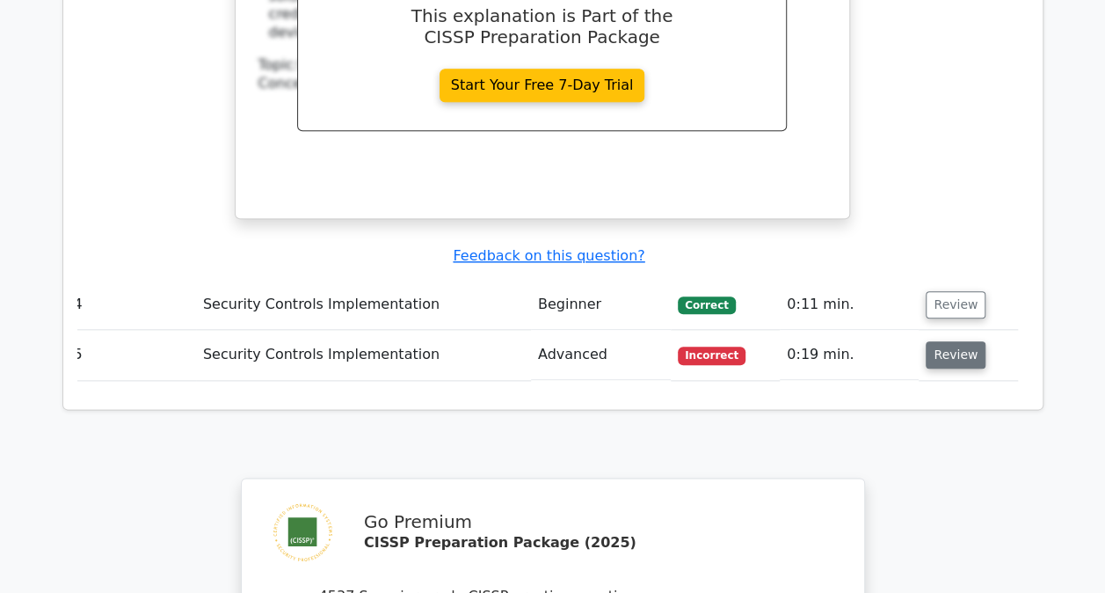
click at [964, 341] on button "Review" at bounding box center [956, 354] width 60 height 27
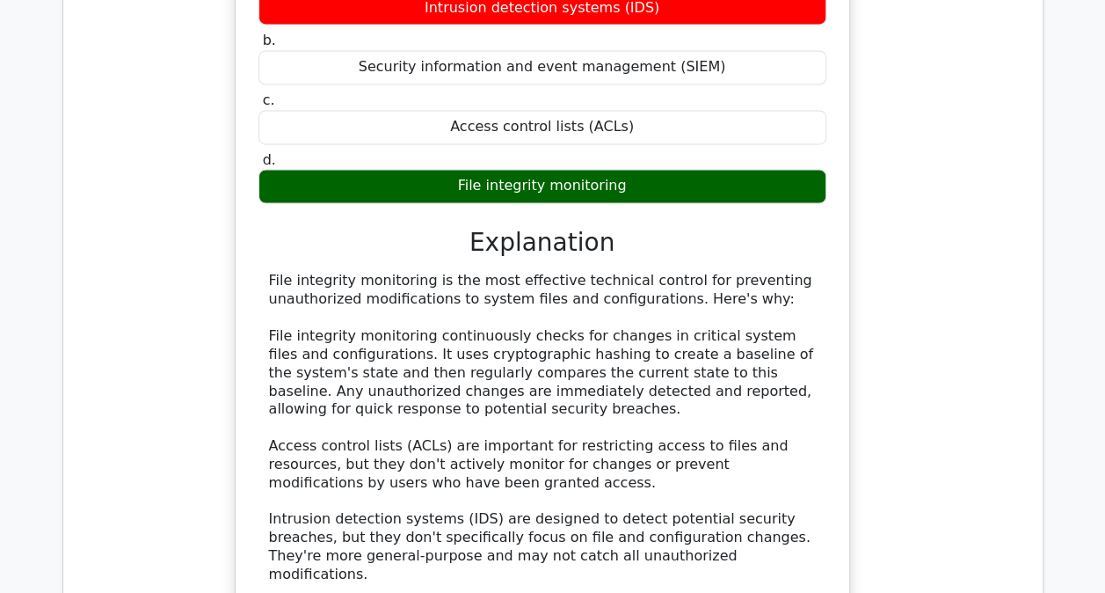
scroll to position [4640, 0]
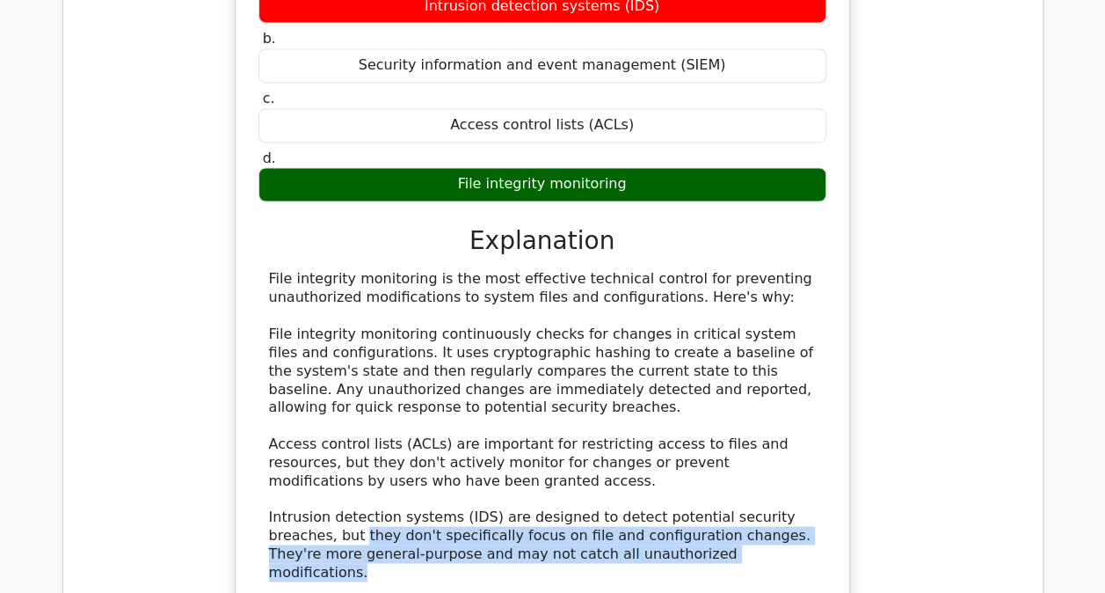
drag, startPoint x: 635, startPoint y: 399, endPoint x: 252, endPoint y: 369, distance: 384.6
click at [252, 369] on div "Which technical control is most effective in preventing unauthorized modificati…" at bounding box center [543, 353] width 600 height 913
click at [653, 390] on div "File integrity monitoring is the most effective technical control for preventin…" at bounding box center [542, 508] width 547 height 476
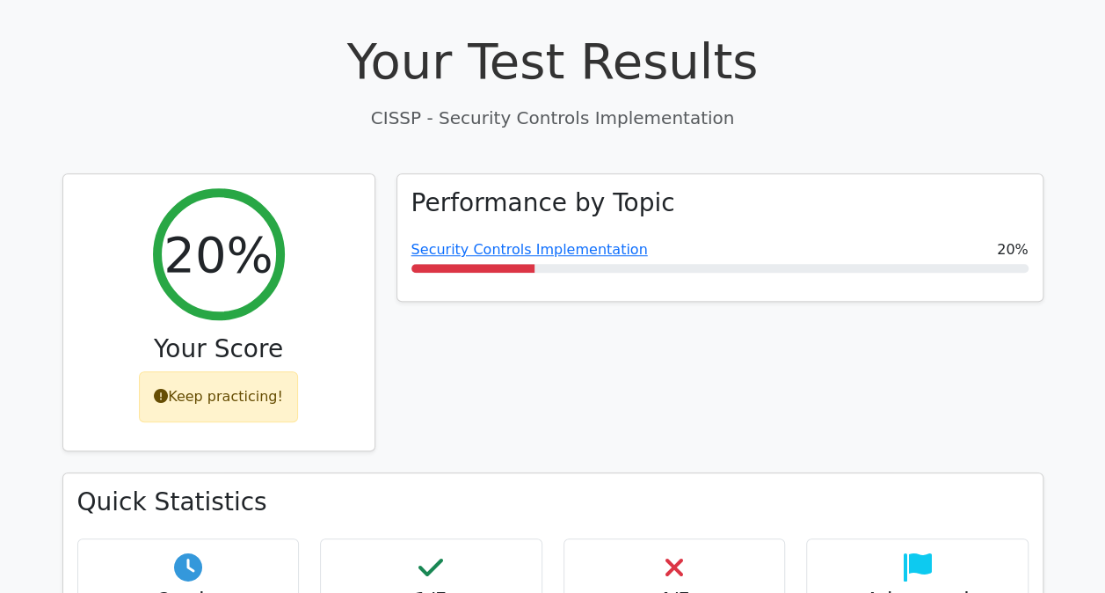
scroll to position [0, 0]
